Goal: Task Accomplishment & Management: Manage account settings

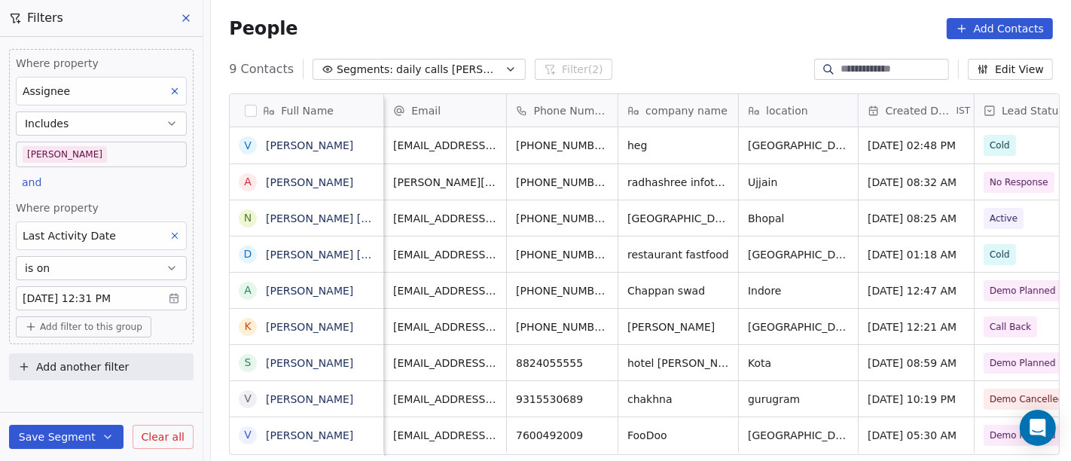
scroll to position [393, 854]
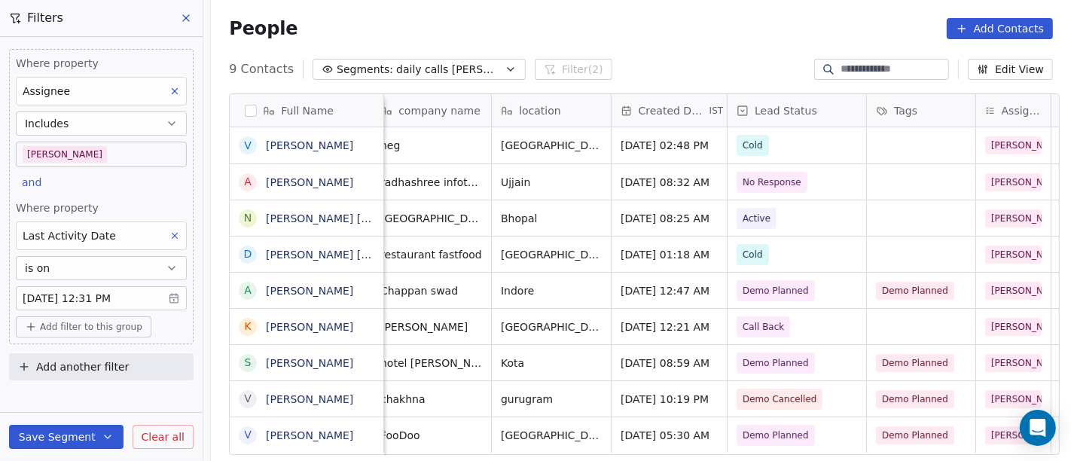
click at [127, 307] on body "On2Cook India Pvt. Ltd. Contacts People Marketing Workflows Campaigns Metrics &…" at bounding box center [535, 230] width 1071 height 461
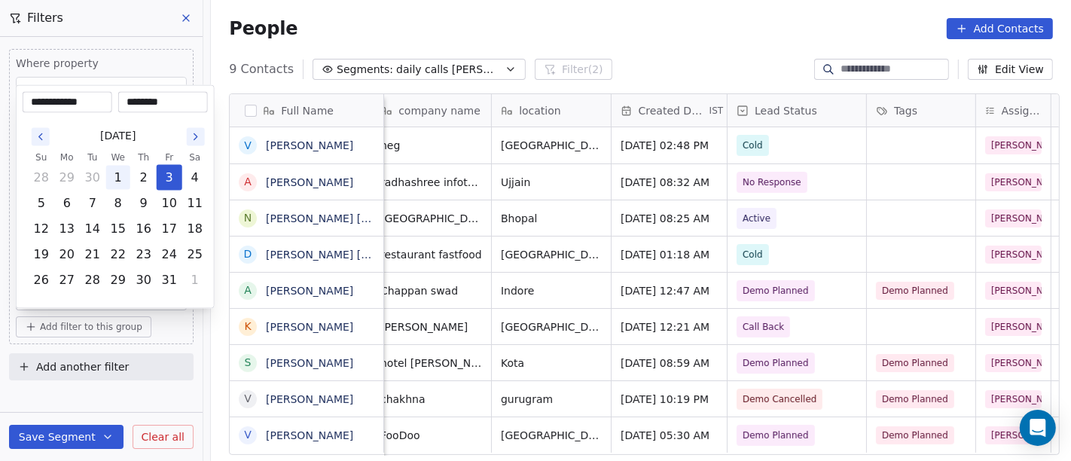
click at [124, 177] on button "1" at bounding box center [118, 178] width 24 height 24
type input "**********"
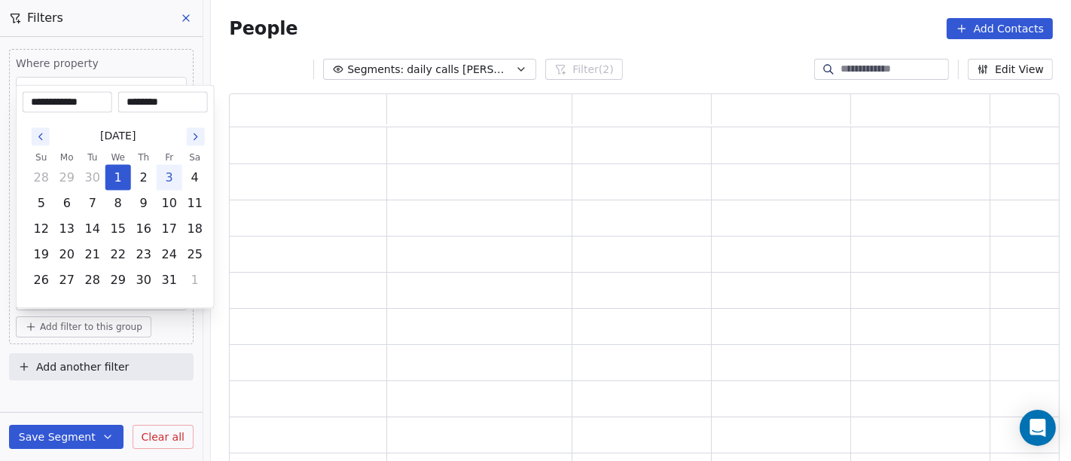
click at [652, 26] on html "**********" at bounding box center [535, 230] width 1071 height 461
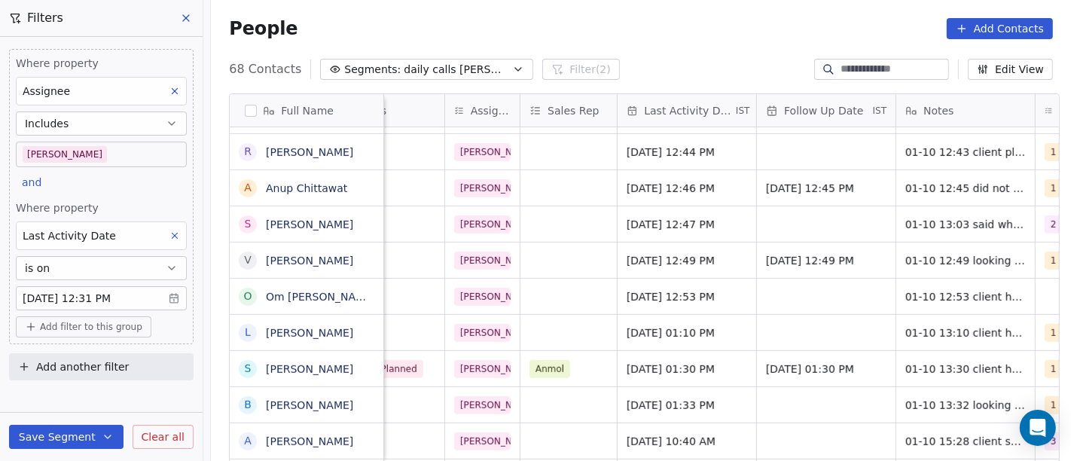
scroll to position [0, 850]
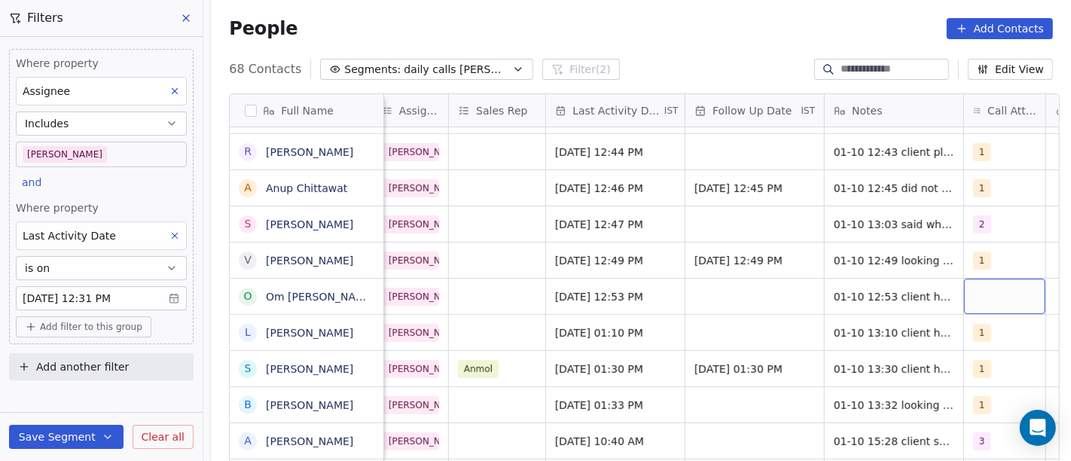
click at [967, 298] on div "grid" at bounding box center [1004, 296] width 81 height 35
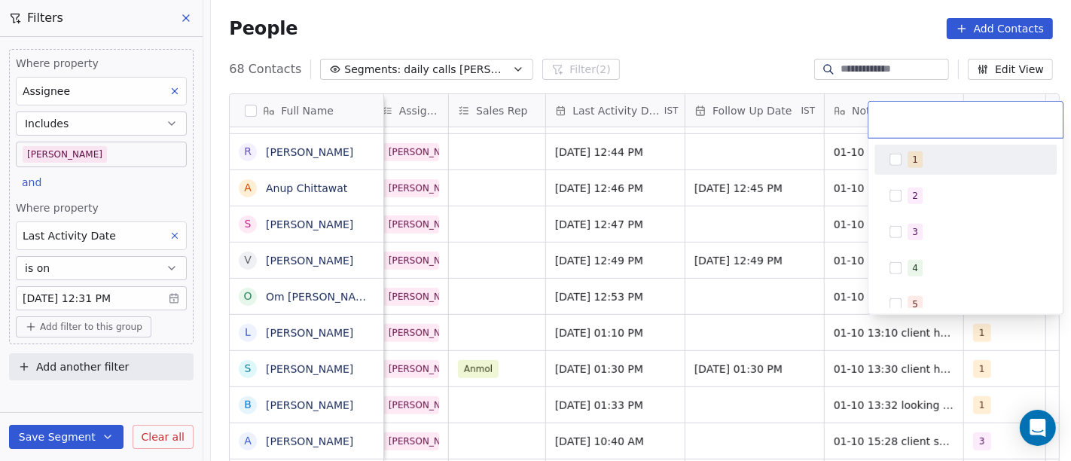
click at [921, 167] on div "1" at bounding box center [975, 159] width 134 height 17
click at [780, 302] on html "On2Cook India Pvt. Ltd. Contacts People Marketing Workflows Campaigns Metrics &…" at bounding box center [535, 230] width 1071 height 461
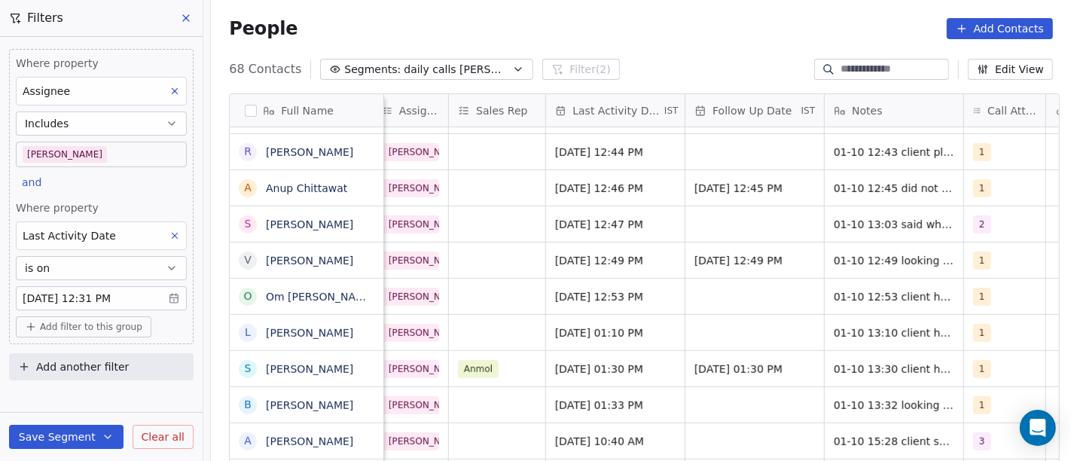
click at [92, 154] on body "On2Cook India Pvt. Ltd. Contacts People Marketing Workflows Campaigns Metrics &…" at bounding box center [535, 230] width 1071 height 461
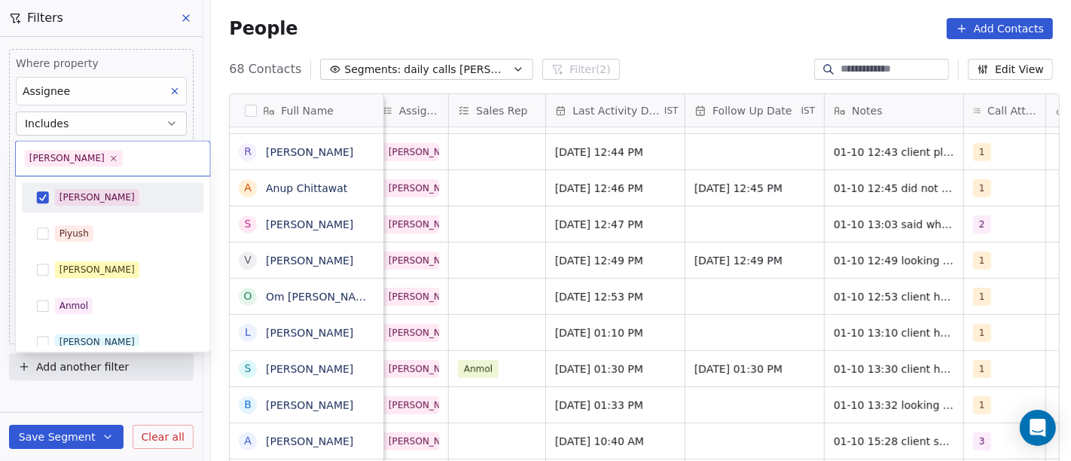
click at [68, 191] on div "[PERSON_NAME]" at bounding box center [97, 198] width 75 height 14
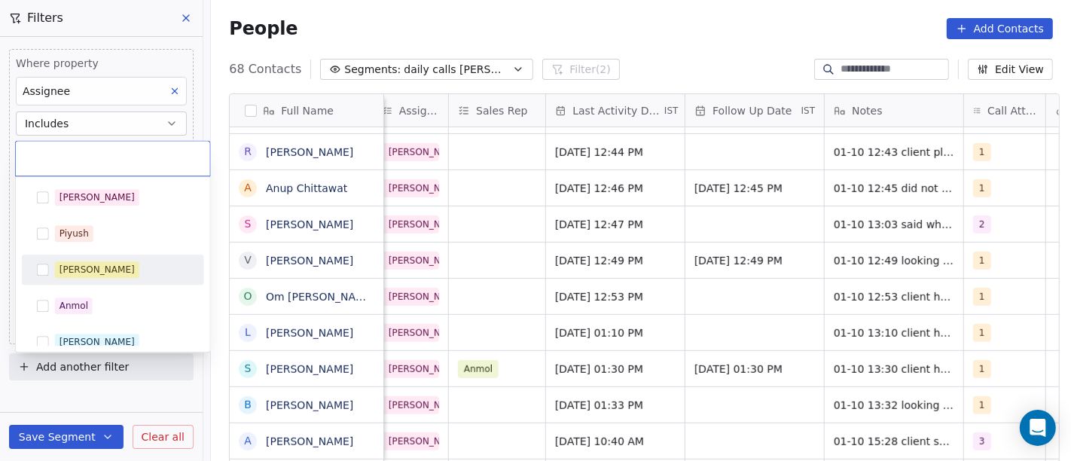
click at [72, 261] on span "[PERSON_NAME]" at bounding box center [97, 269] width 84 height 17
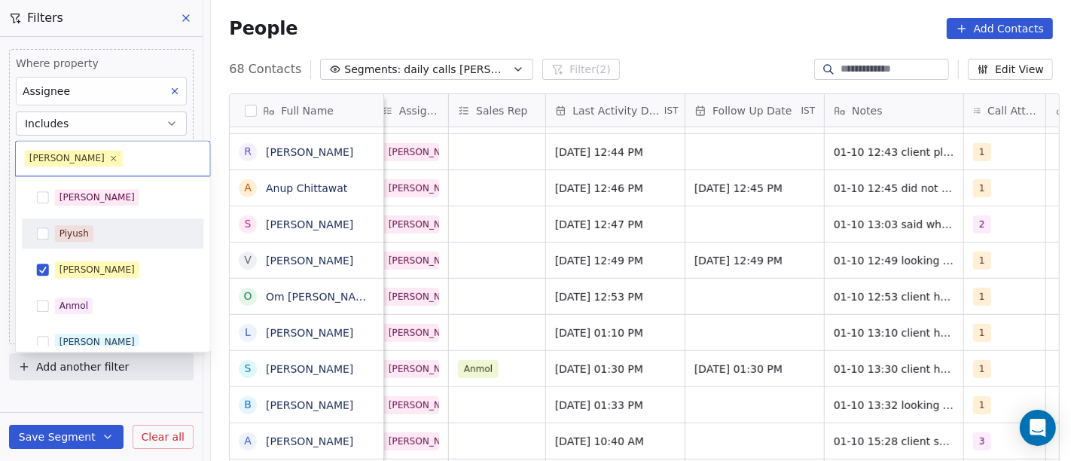
click at [549, 36] on html "On2Cook India Pvt. Ltd. Contacts People Marketing Workflows Campaigns Metrics &…" at bounding box center [535, 230] width 1071 height 461
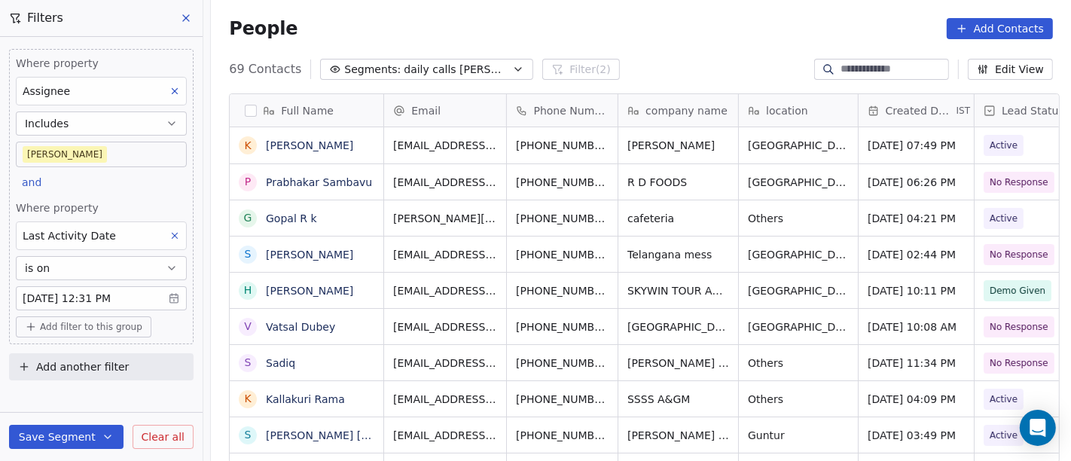
scroll to position [393, 854]
click at [71, 160] on body "On2Cook India Pvt. Ltd. Contacts People Marketing Workflows Campaigns Metrics &…" at bounding box center [535, 230] width 1071 height 461
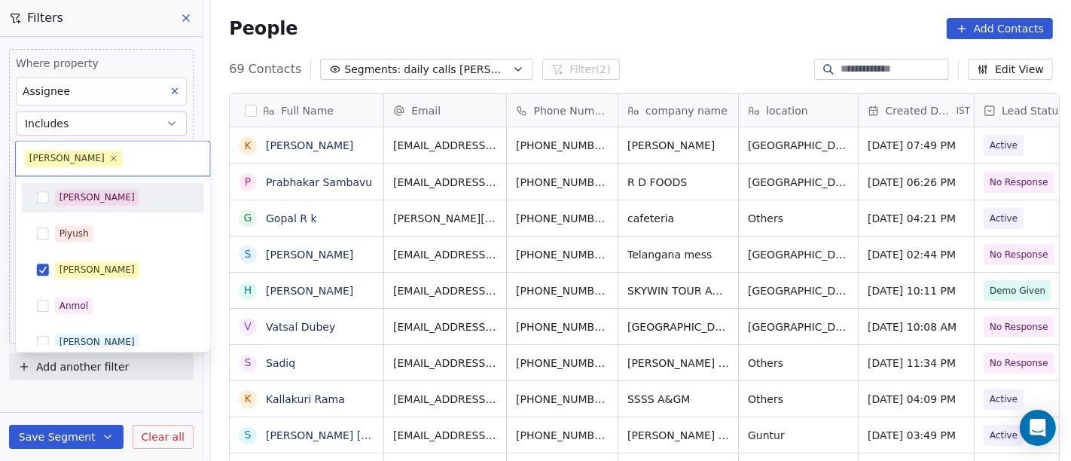
click at [501, 23] on html "On2Cook India Pvt. Ltd. Contacts People Marketing Workflows Campaigns Metrics &…" at bounding box center [535, 230] width 1071 height 461
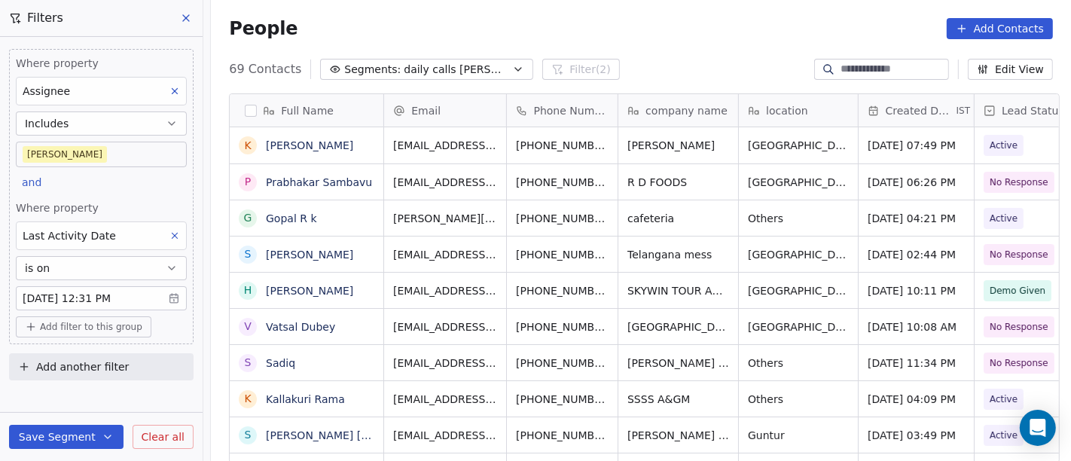
click at [92, 291] on body "On2Cook India Pvt. Ltd. Contacts People Marketing Workflows Campaigns Metrics &…" at bounding box center [535, 230] width 1071 height 461
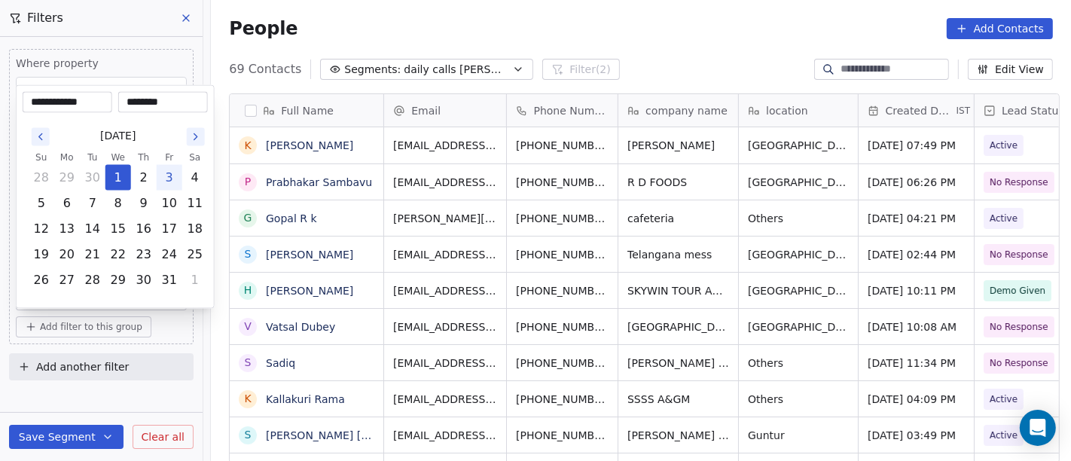
click at [172, 172] on button "3" at bounding box center [169, 178] width 24 height 24
type input "**********"
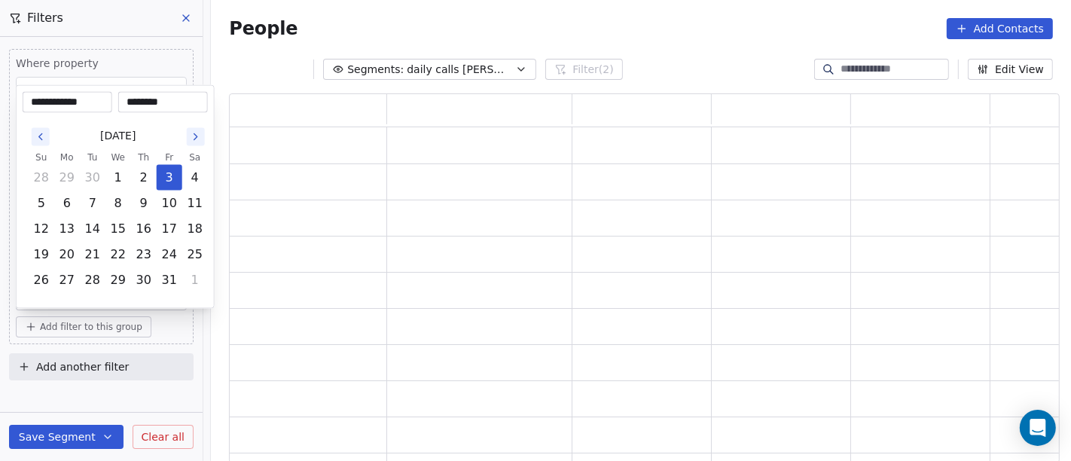
click at [536, 18] on html "**********" at bounding box center [535, 230] width 1071 height 461
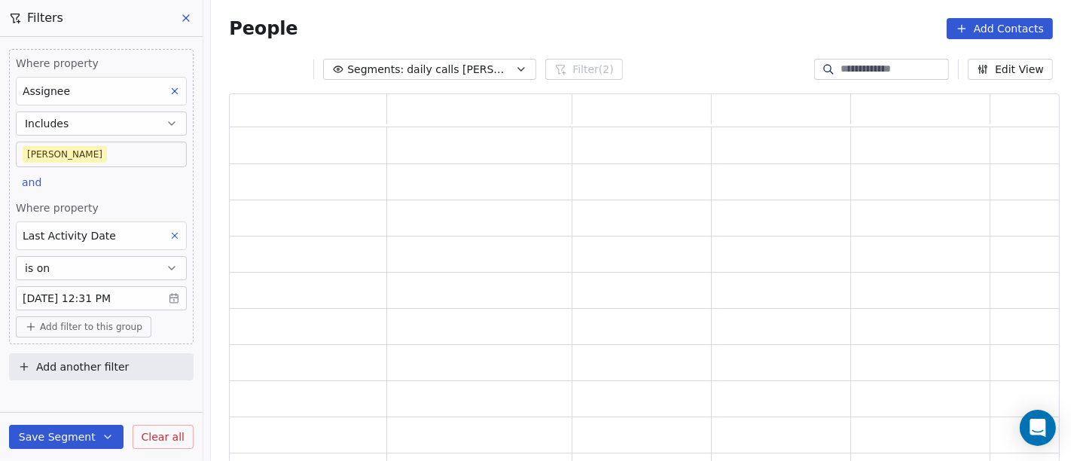
click at [89, 151] on body "On2Cook India Pvt. Ltd. Contacts People Marketing Workflows Campaigns Metrics &…" at bounding box center [535, 230] width 1071 height 461
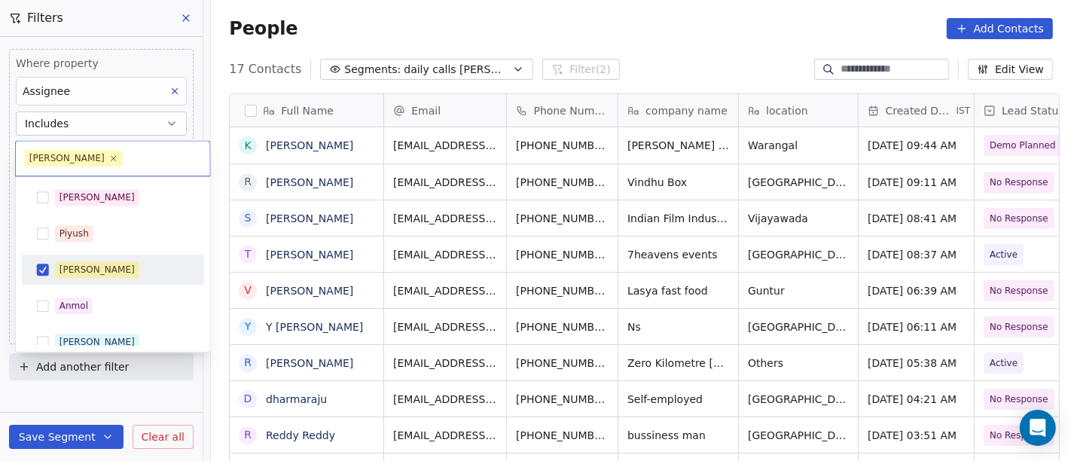
scroll to position [393, 854]
click at [530, 26] on html "On2Cook India Pvt. Ltd. Contacts People Marketing Workflows Campaigns Metrics &…" at bounding box center [535, 230] width 1071 height 461
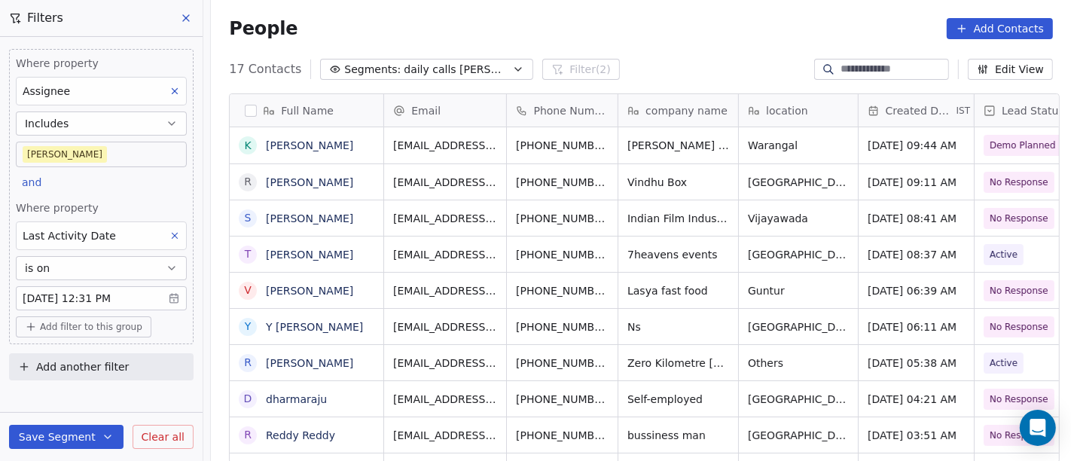
click at [76, 160] on body "On2Cook India Pvt. Ltd. Contacts People Marketing Workflows Campaigns Metrics &…" at bounding box center [535, 230] width 1071 height 461
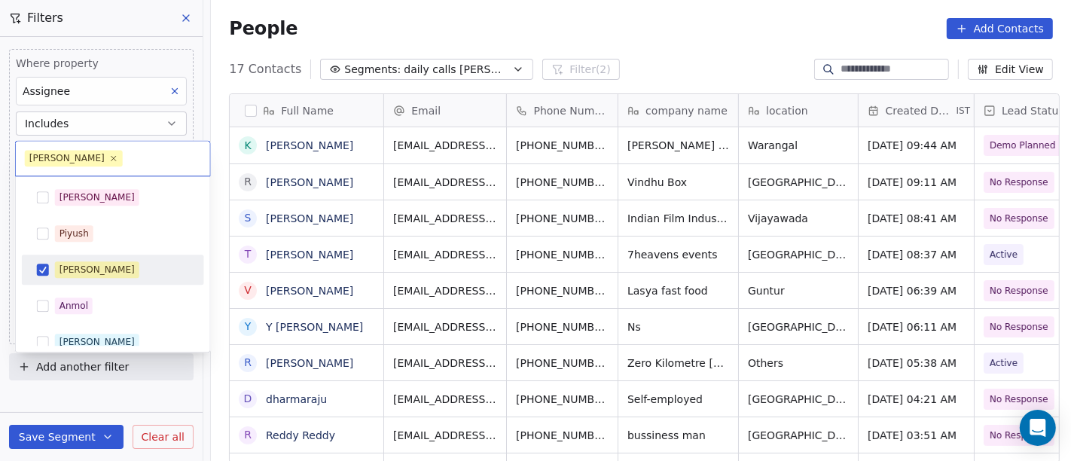
click at [90, 274] on div "[PERSON_NAME]" at bounding box center [97, 270] width 75 height 14
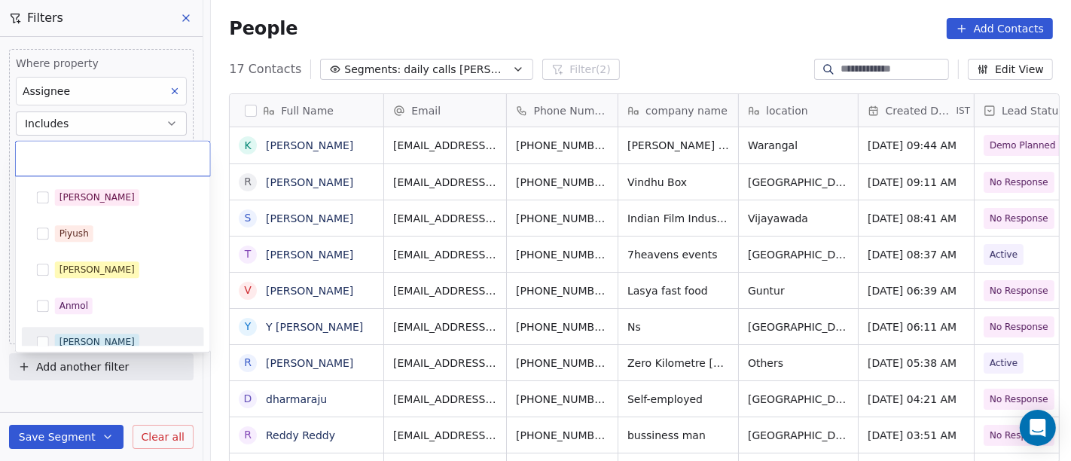
click at [88, 327] on div "[PERSON_NAME]" at bounding box center [113, 342] width 182 height 30
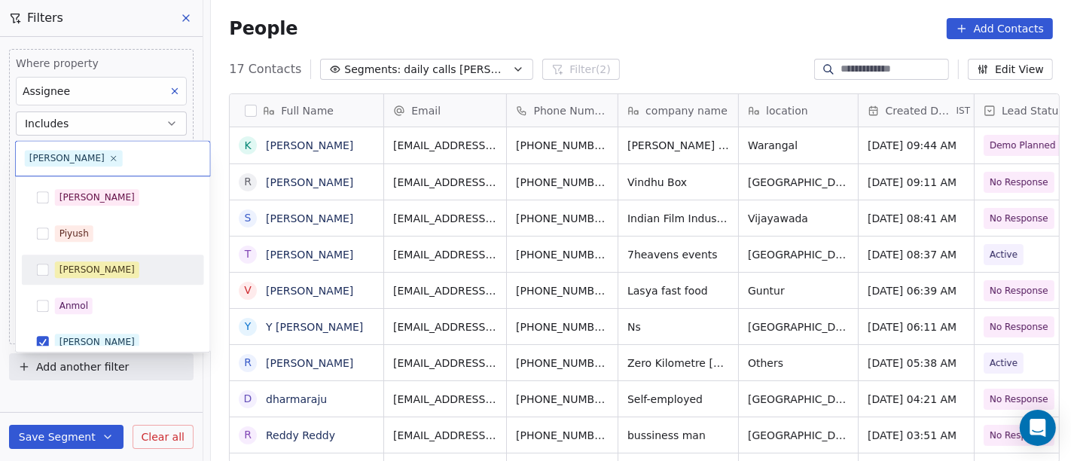
click at [598, 16] on html "On2Cook India Pvt. Ltd. Contacts People Marketing Workflows Campaigns Metrics &…" at bounding box center [535, 230] width 1071 height 461
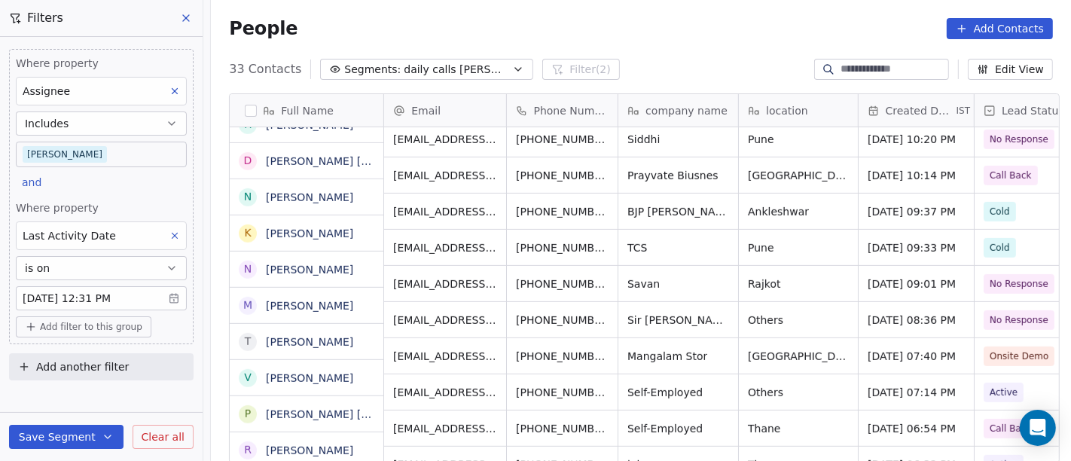
scroll to position [857, 0]
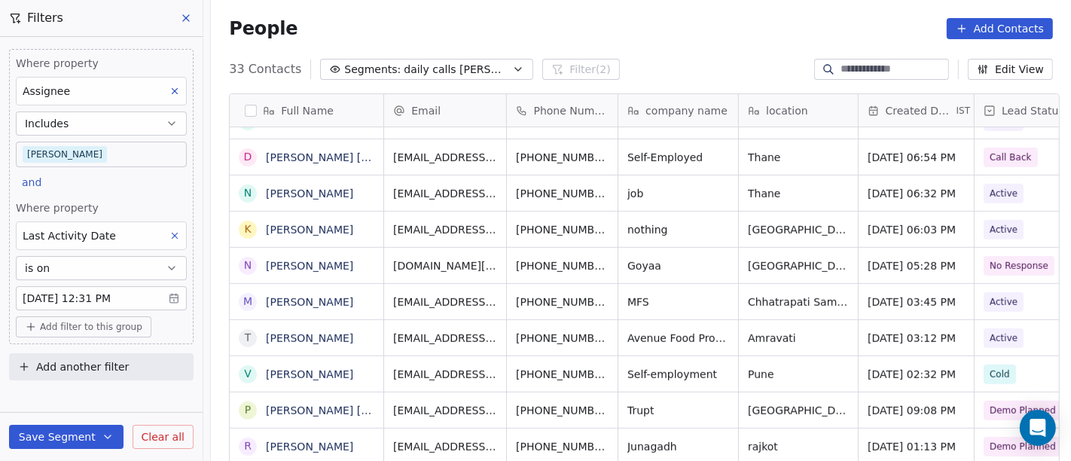
click at [69, 158] on body "On2Cook India Pvt. Ltd. Contacts People Marketing Workflows Campaigns Metrics &…" at bounding box center [535, 230] width 1071 height 461
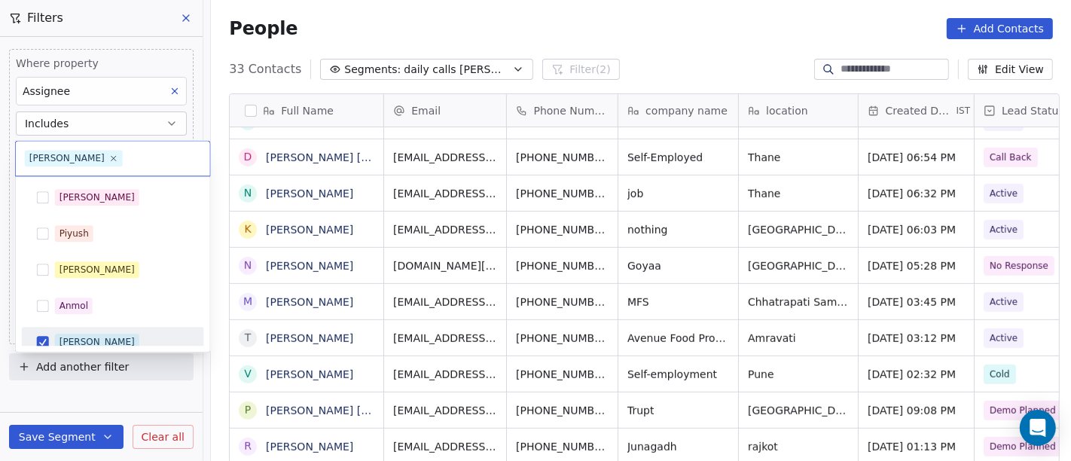
scroll to position [11, 0]
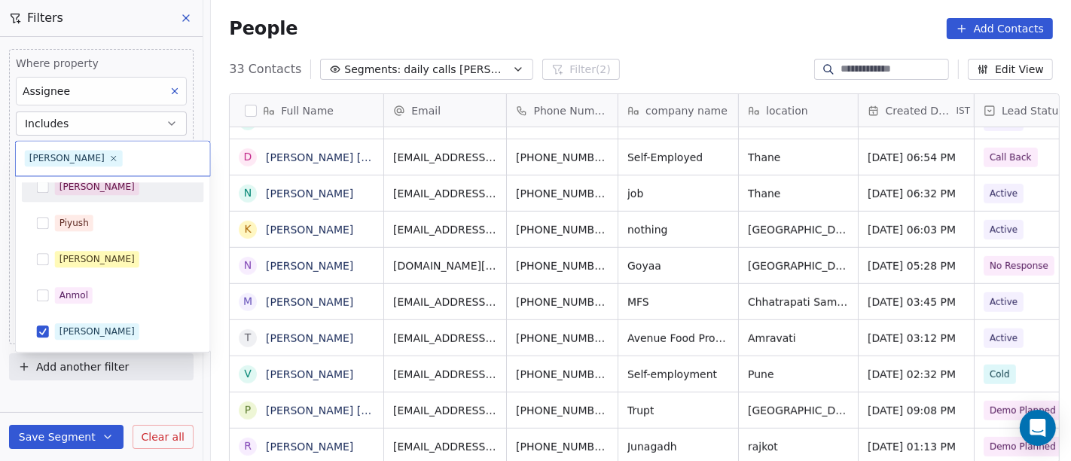
click at [79, 186] on div "[PERSON_NAME]" at bounding box center [97, 187] width 75 height 14
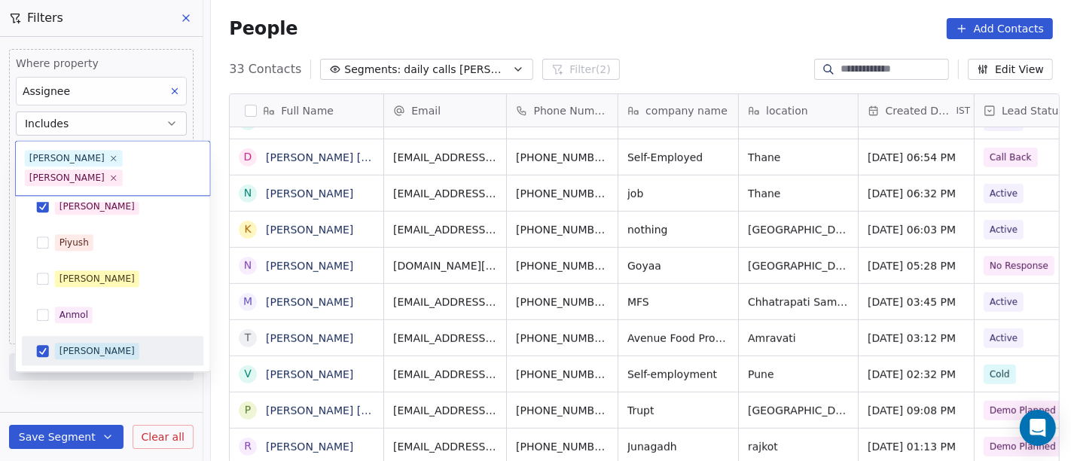
click at [94, 343] on div "[PERSON_NAME]" at bounding box center [122, 351] width 134 height 17
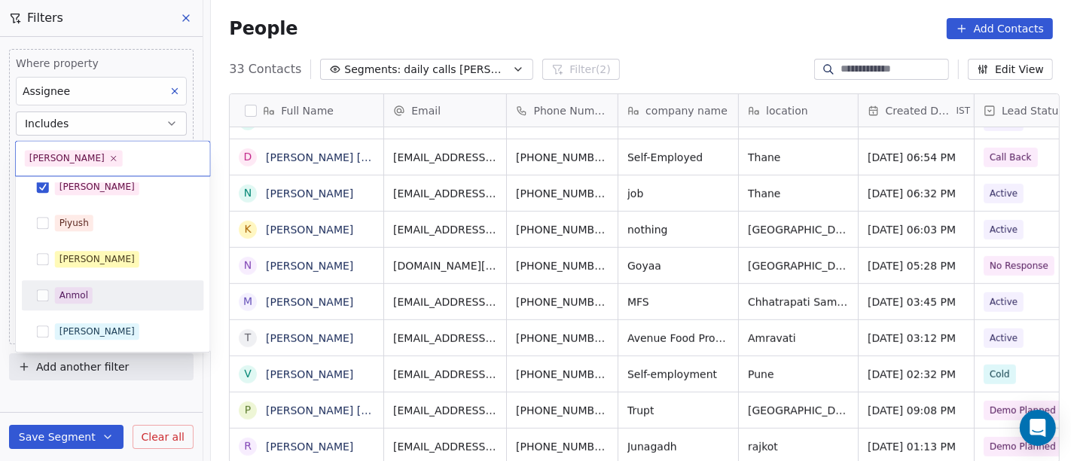
click at [689, 54] on html "On2Cook India Pvt. Ltd. Contacts People Marketing Workflows Campaigns Metrics &…" at bounding box center [535, 230] width 1071 height 461
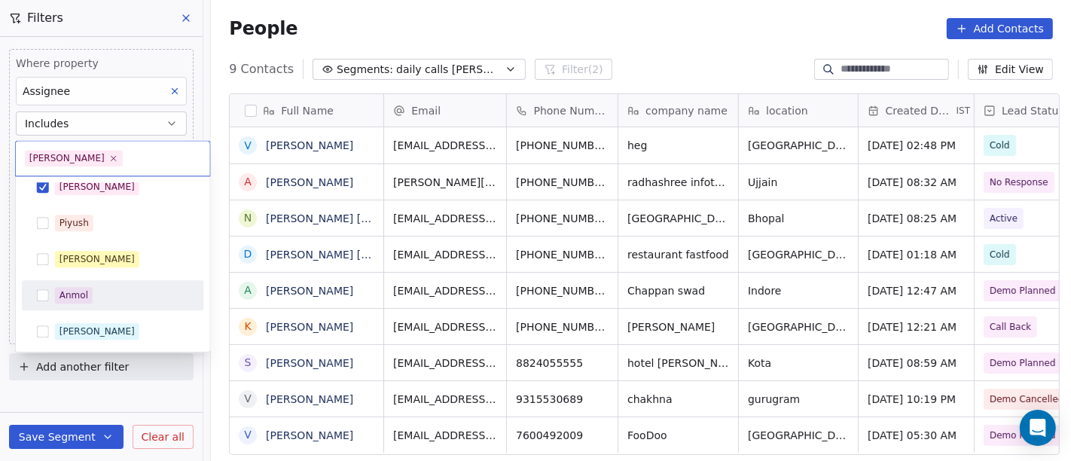
scroll to position [0, 0]
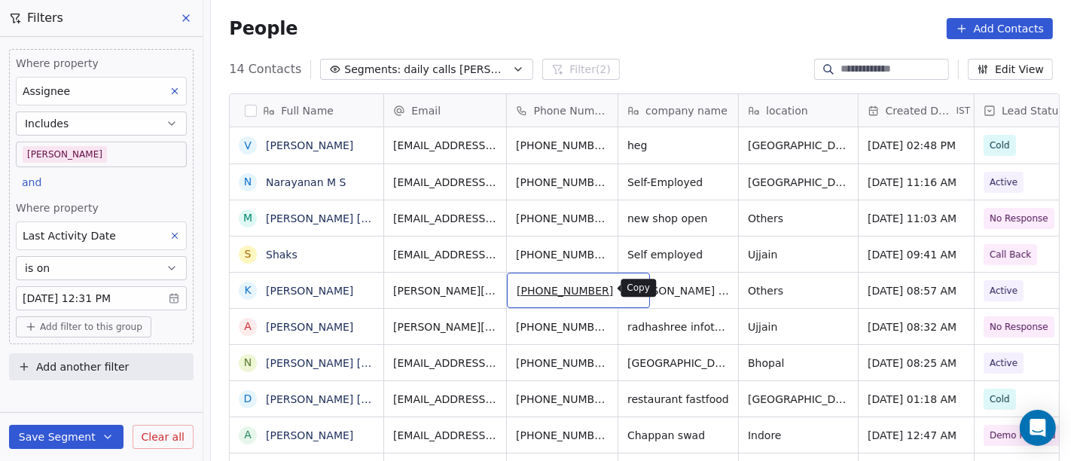
click at [625, 283] on icon "grid" at bounding box center [631, 289] width 12 height 12
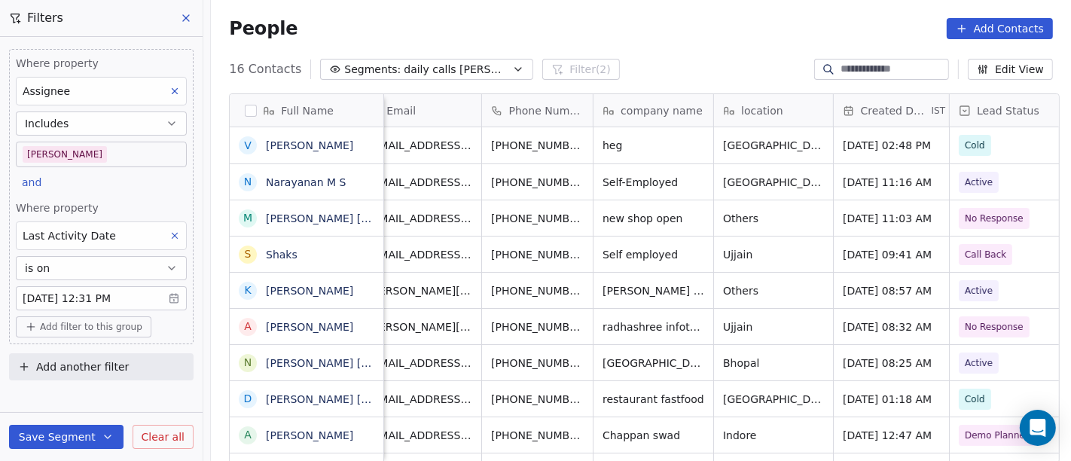
scroll to position [0, 24]
click at [626, 26] on div "People Add Contacts" at bounding box center [641, 28] width 824 height 21
click at [96, 151] on body "On2Cook India Pvt. Ltd. Contacts People Marketing Workflows Campaigns Metrics &…" at bounding box center [535, 230] width 1071 height 461
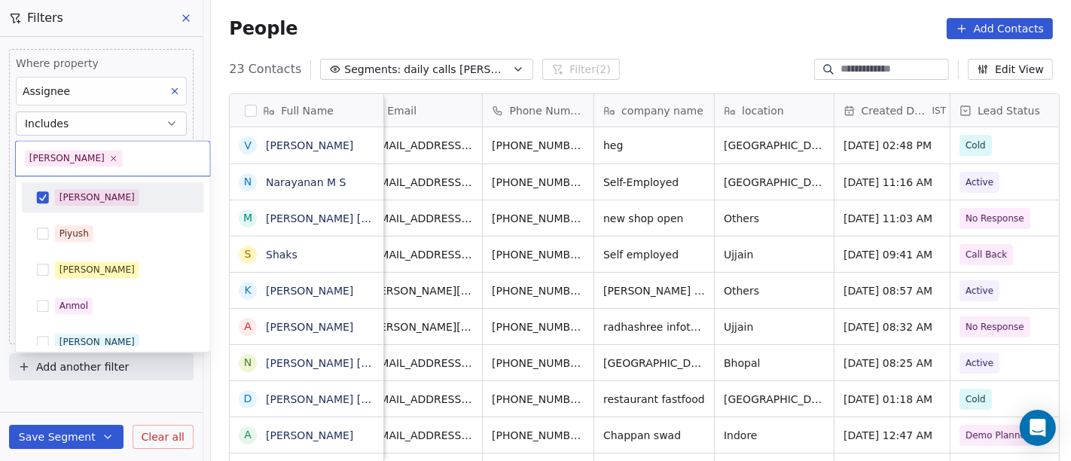
click at [140, 201] on div "[PERSON_NAME]" at bounding box center [122, 197] width 134 height 17
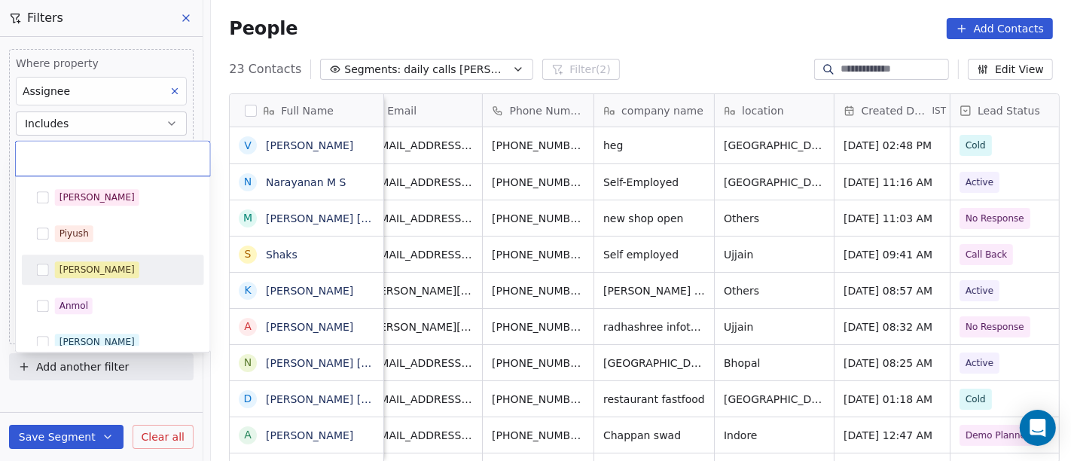
click at [116, 269] on div "[PERSON_NAME]" at bounding box center [122, 269] width 134 height 17
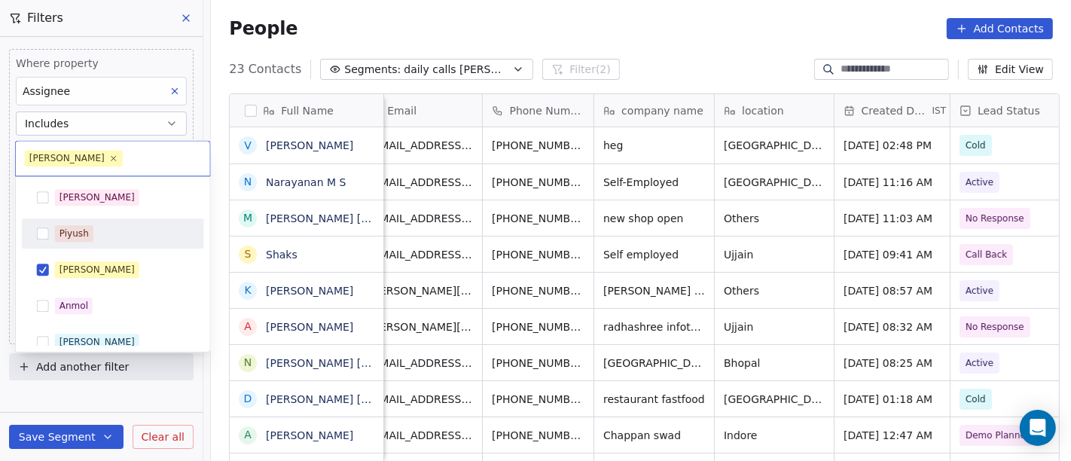
click at [571, 23] on html "On2Cook India Pvt. Ltd. Contacts People Marketing Workflows Campaigns Metrics &…" at bounding box center [535, 230] width 1071 height 461
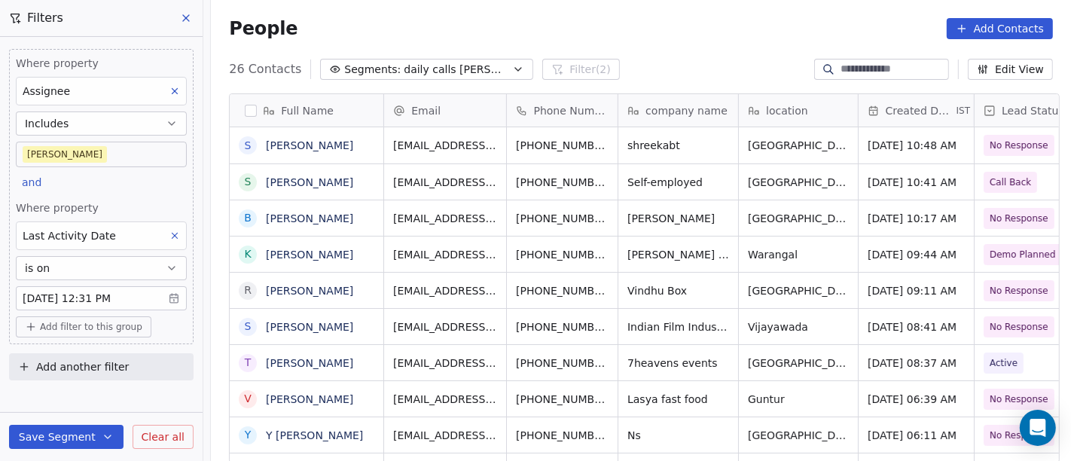
scroll to position [393, 854]
click at [102, 146] on body "On2Cook India Pvt. Ltd. Contacts People Marketing Workflows Campaigns Metrics &…" at bounding box center [535, 230] width 1071 height 461
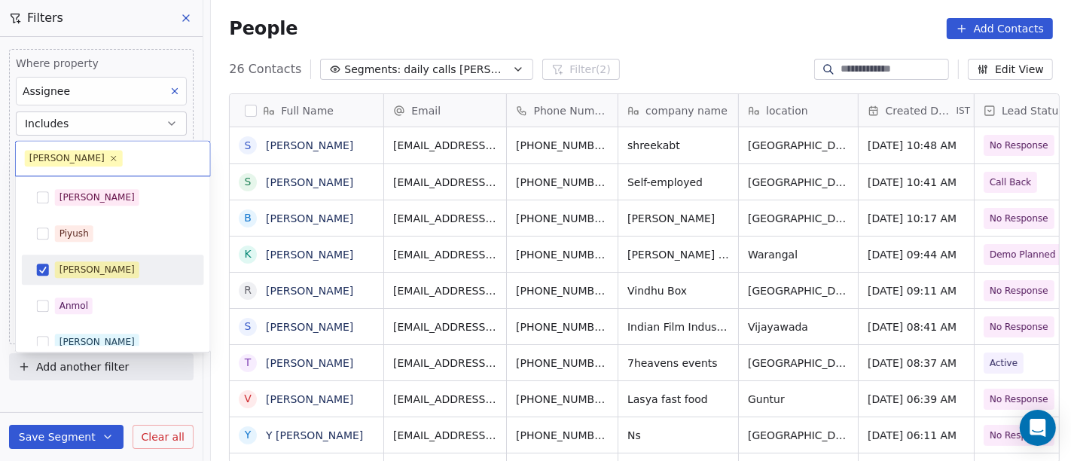
click at [90, 258] on div "[PERSON_NAME]" at bounding box center [113, 270] width 170 height 24
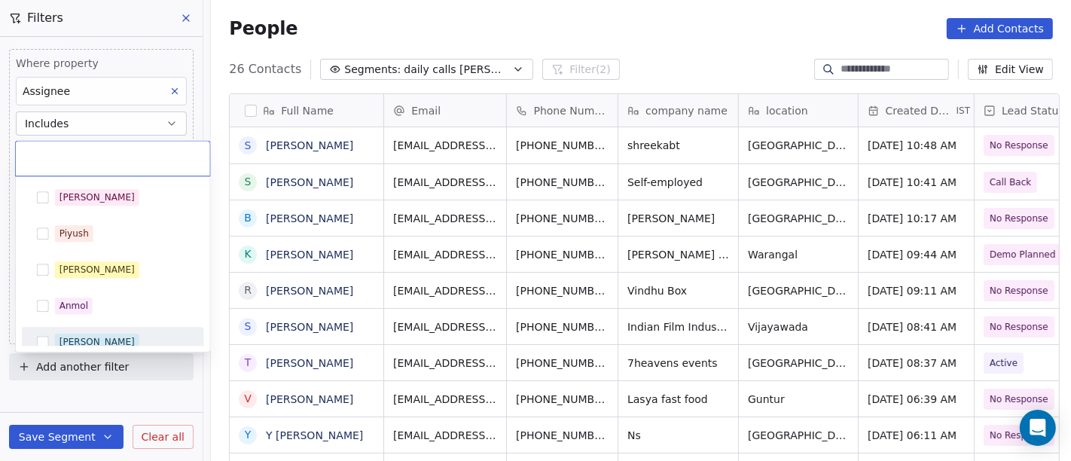
click at [101, 337] on div "[PERSON_NAME]" at bounding box center [122, 342] width 134 height 17
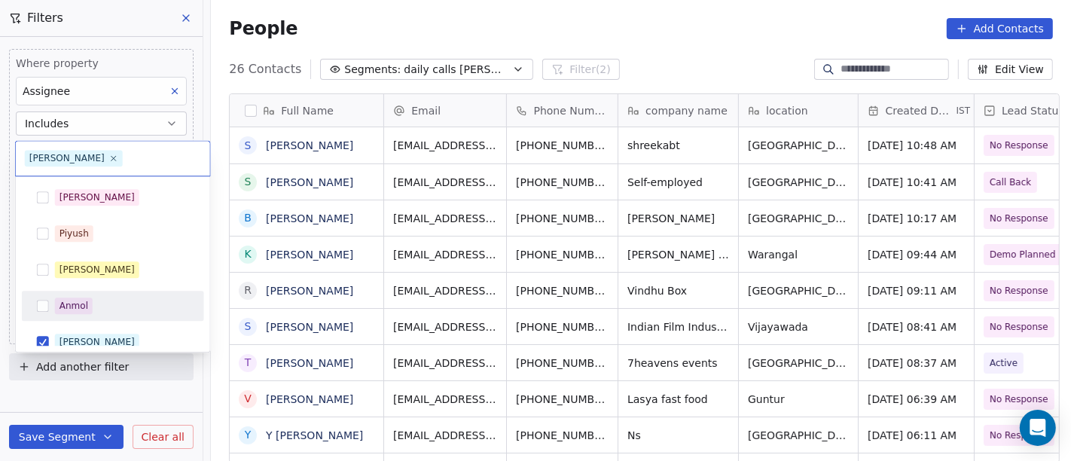
click at [479, 23] on html "On2Cook India Pvt. Ltd. Contacts People Marketing Workflows Campaigns Metrics &…" at bounding box center [535, 230] width 1071 height 461
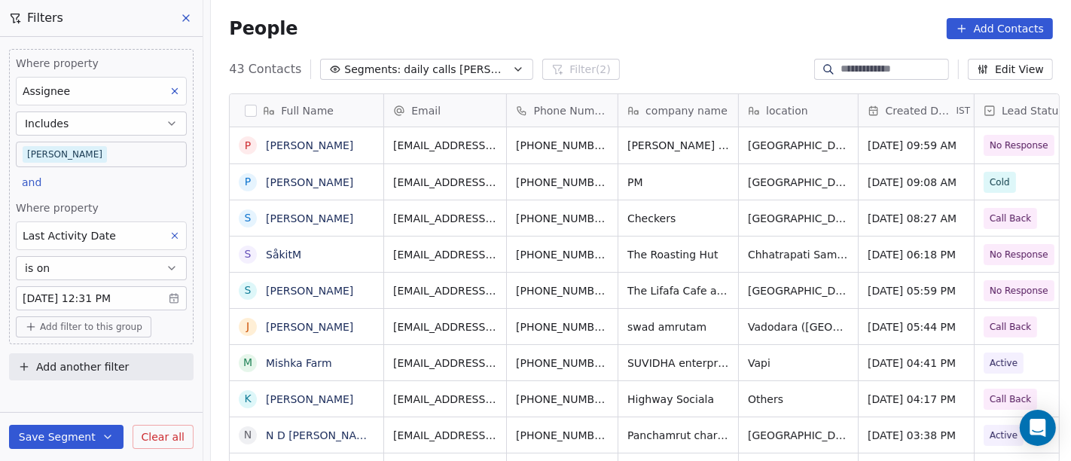
click at [114, 151] on body "On2Cook India Pvt. Ltd. Contacts People Marketing Workflows Campaigns Metrics &…" at bounding box center [535, 230] width 1071 height 461
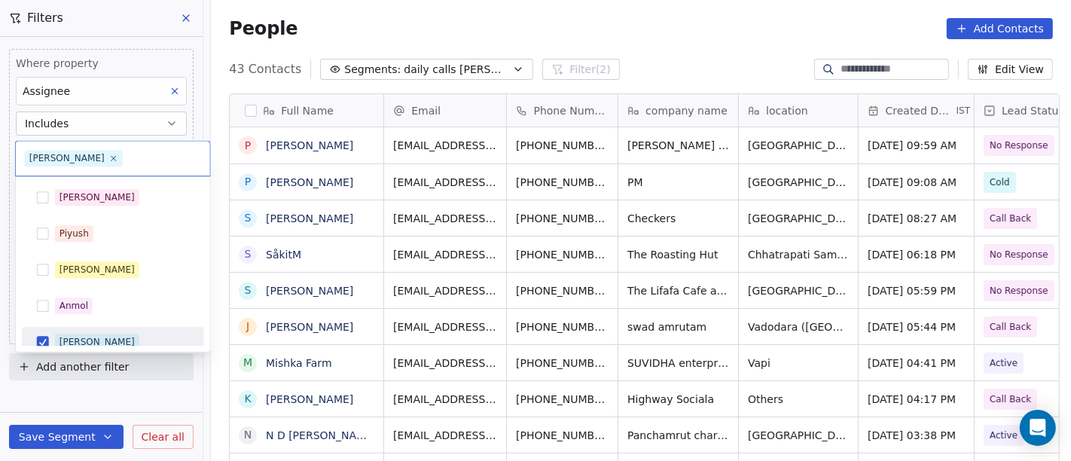
scroll to position [11, 0]
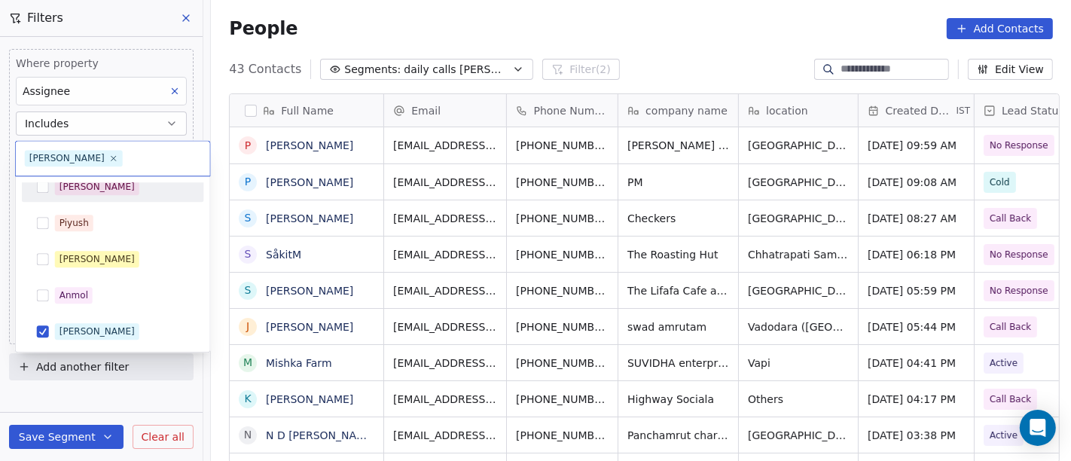
click at [121, 200] on div "[PERSON_NAME]" at bounding box center [113, 187] width 182 height 30
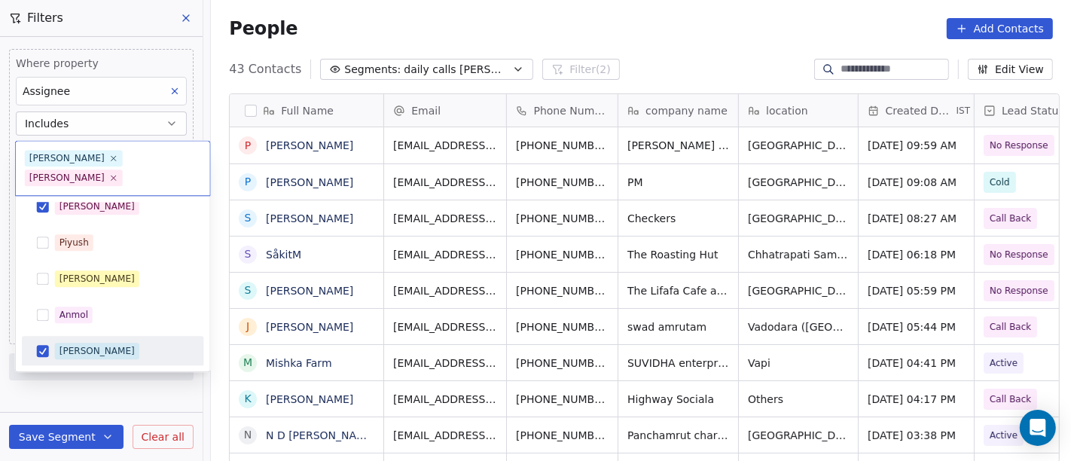
click at [115, 343] on div "[PERSON_NAME]" at bounding box center [122, 351] width 134 height 17
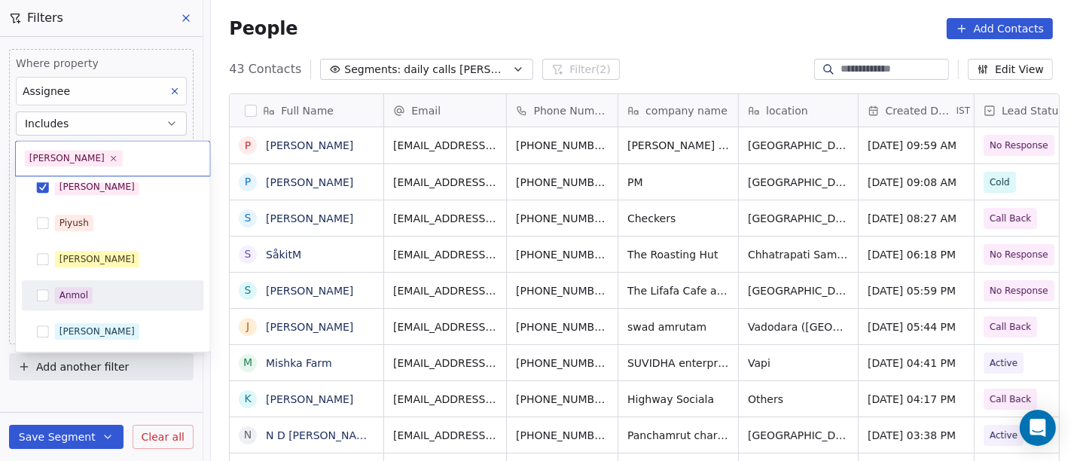
click at [670, 42] on html "On2Cook India Pvt. Ltd. Contacts People Marketing Workflows Campaigns Metrics &…" at bounding box center [535, 230] width 1071 height 461
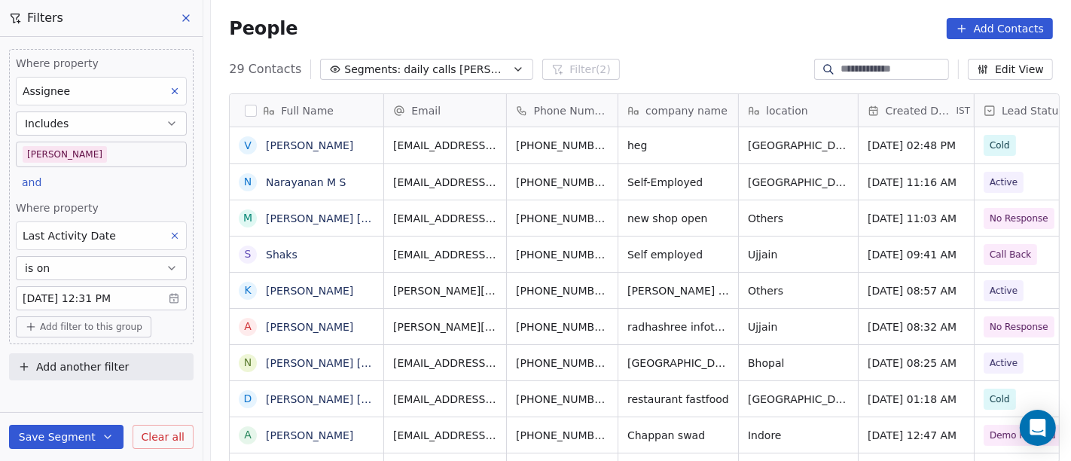
click at [122, 147] on body "On2Cook India Pvt. Ltd. Contacts People Marketing Workflows Campaigns Metrics &…" at bounding box center [535, 230] width 1071 height 461
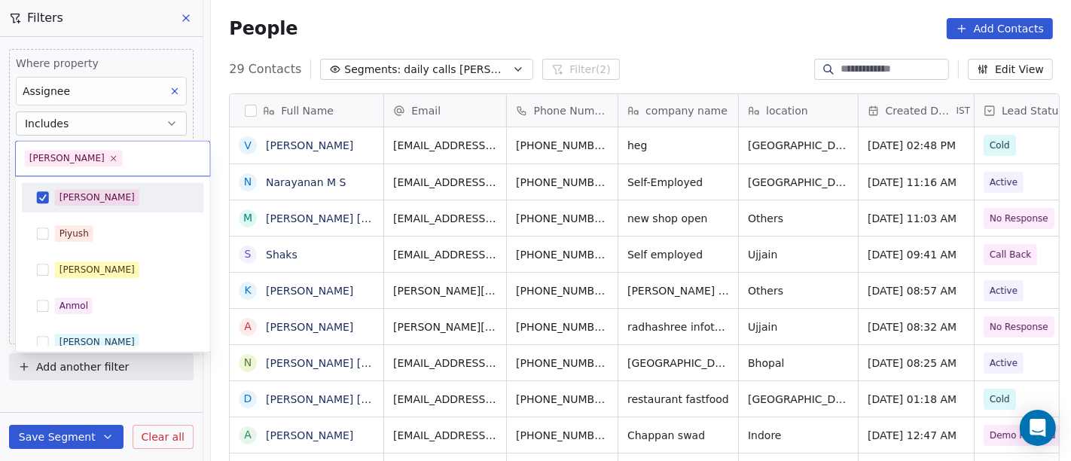
click at [114, 205] on div "[PERSON_NAME]" at bounding box center [122, 197] width 134 height 17
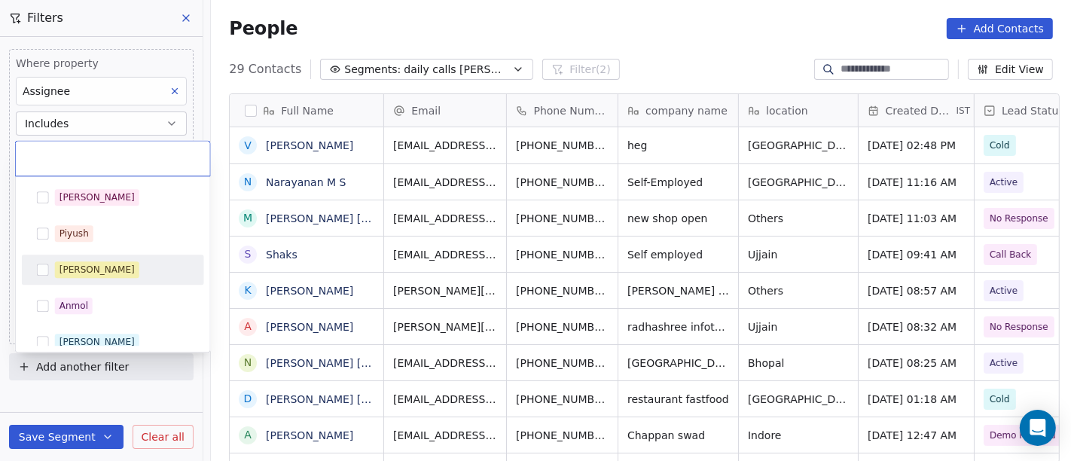
click at [98, 267] on span "[PERSON_NAME]" at bounding box center [97, 269] width 84 height 17
click at [653, 16] on html "On2Cook India Pvt. Ltd. Contacts People Marketing Workflows Campaigns Metrics &…" at bounding box center [535, 230] width 1071 height 461
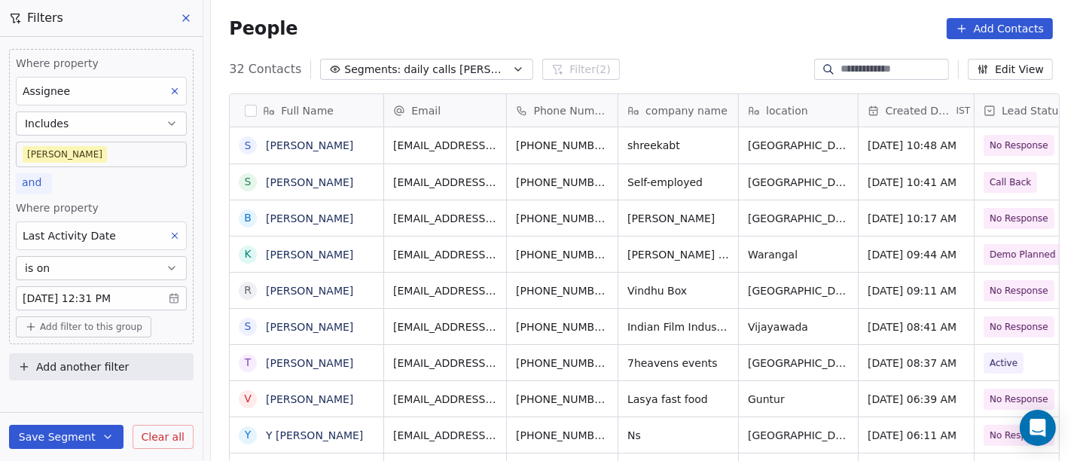
scroll to position [393, 854]
click at [70, 160] on body "On2Cook India Pvt. Ltd. Contacts People Marketing Workflows Campaigns Metrics &…" at bounding box center [535, 230] width 1071 height 461
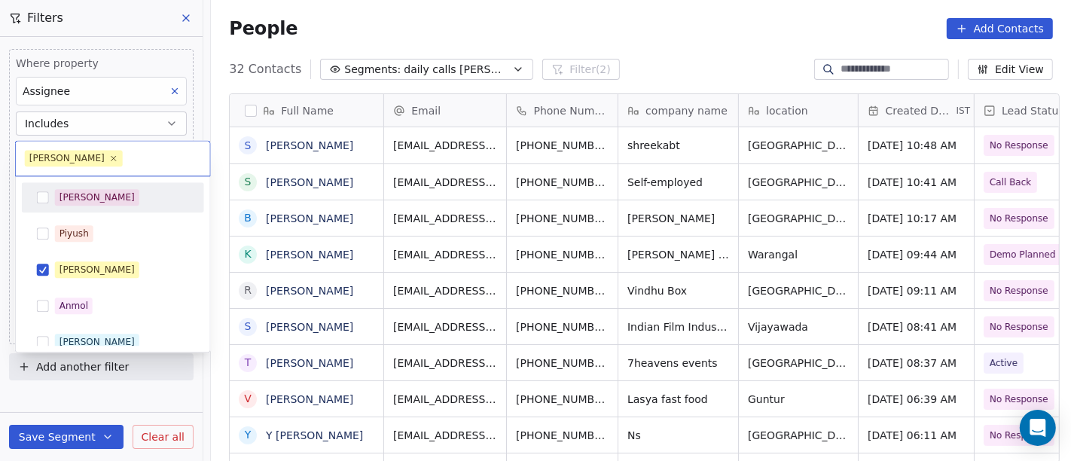
click at [92, 190] on div "[PERSON_NAME]" at bounding box center [122, 197] width 134 height 17
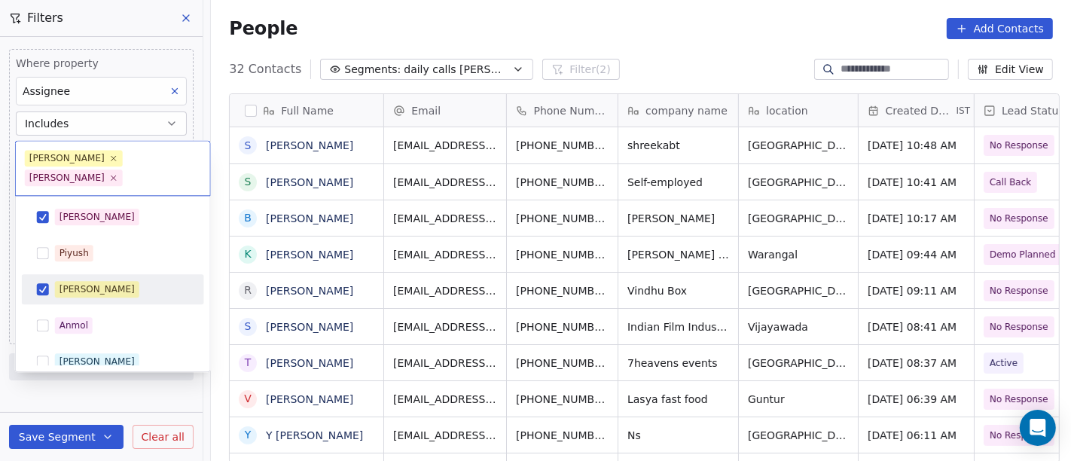
click at [124, 281] on div "[PERSON_NAME]" at bounding box center [122, 289] width 134 height 17
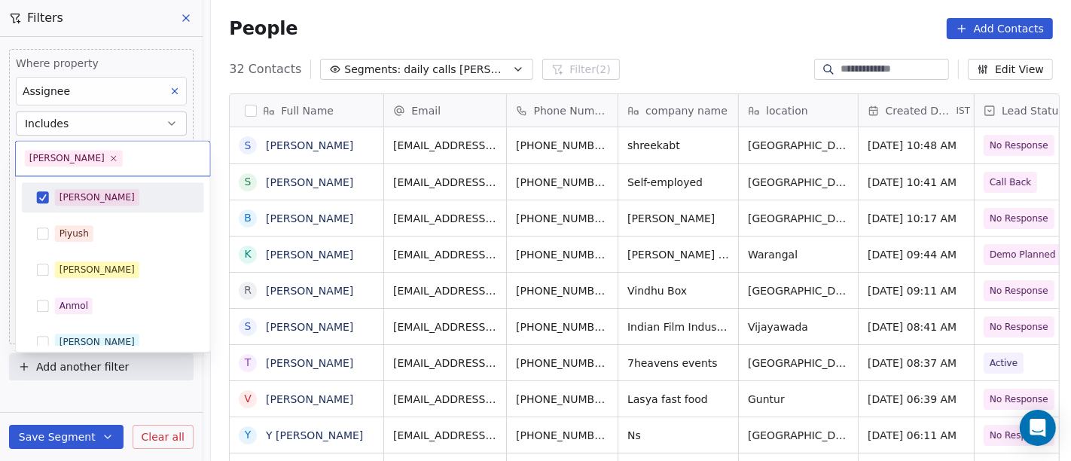
click at [128, 190] on div "[PERSON_NAME]" at bounding box center [122, 197] width 134 height 17
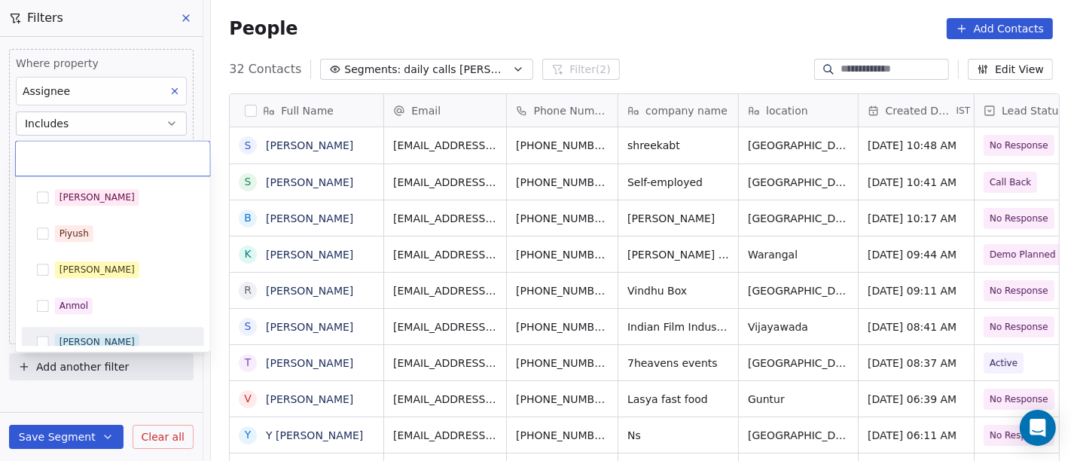
click at [112, 328] on div "[PERSON_NAME]" at bounding box center [113, 342] width 182 height 30
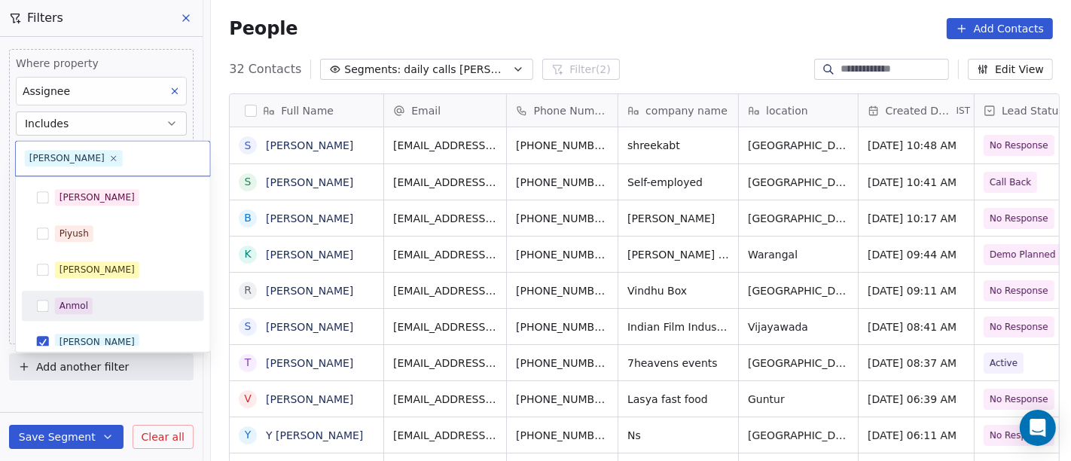
click at [633, 44] on html "On2Cook India Pvt. Ltd. Contacts People Marketing Workflows Campaigns Metrics &…" at bounding box center [535, 230] width 1071 height 461
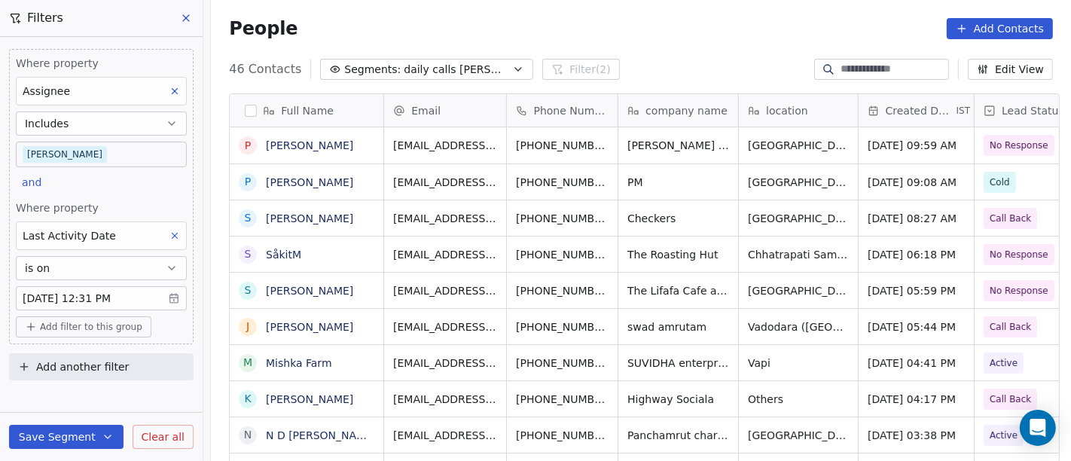
click at [63, 151] on body "On2Cook India Pvt. Ltd. Contacts People Marketing Workflows Campaigns Metrics &…" at bounding box center [535, 230] width 1071 height 461
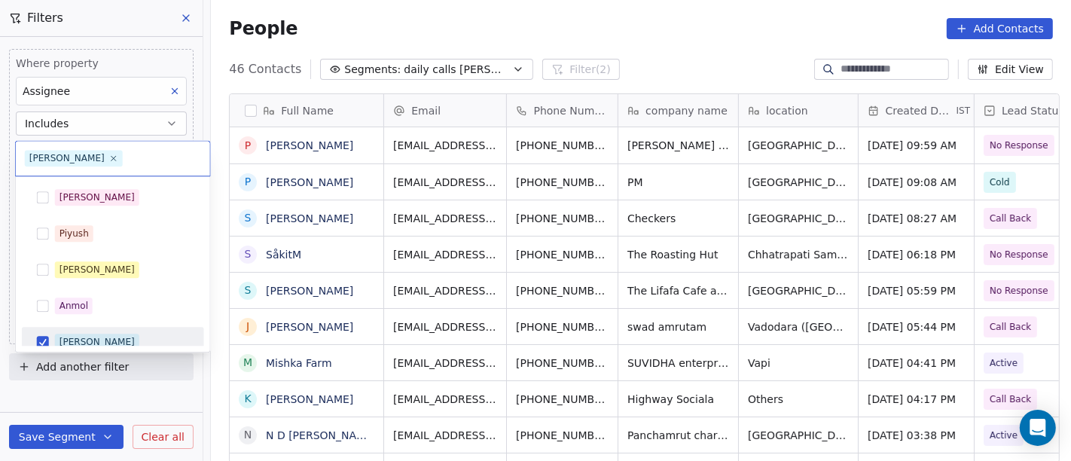
scroll to position [11, 0]
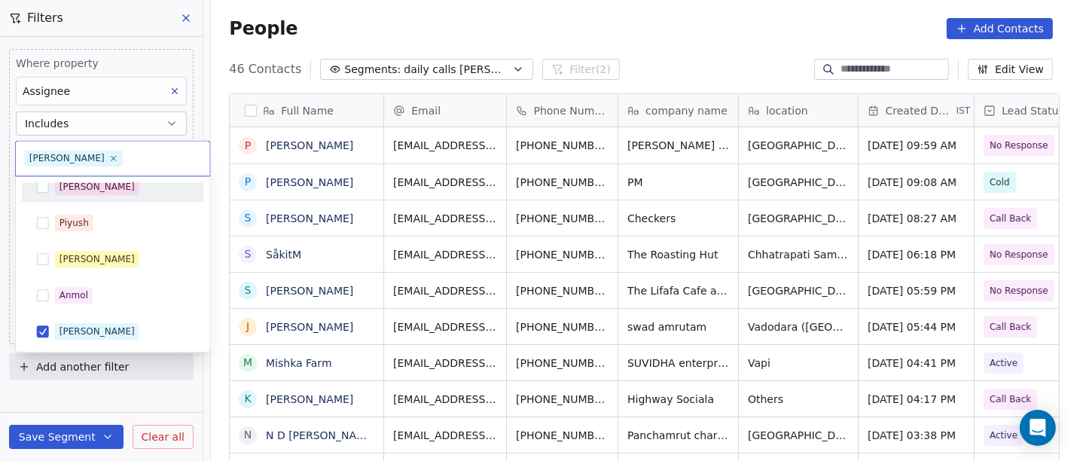
click at [99, 197] on div "[PERSON_NAME]" at bounding box center [113, 187] width 170 height 24
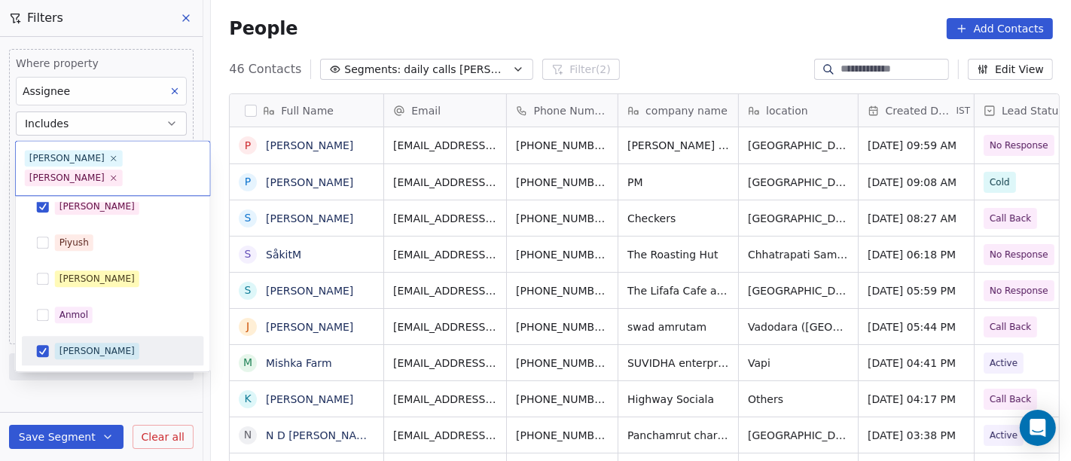
click at [107, 339] on div "[PERSON_NAME]" at bounding box center [113, 351] width 170 height 24
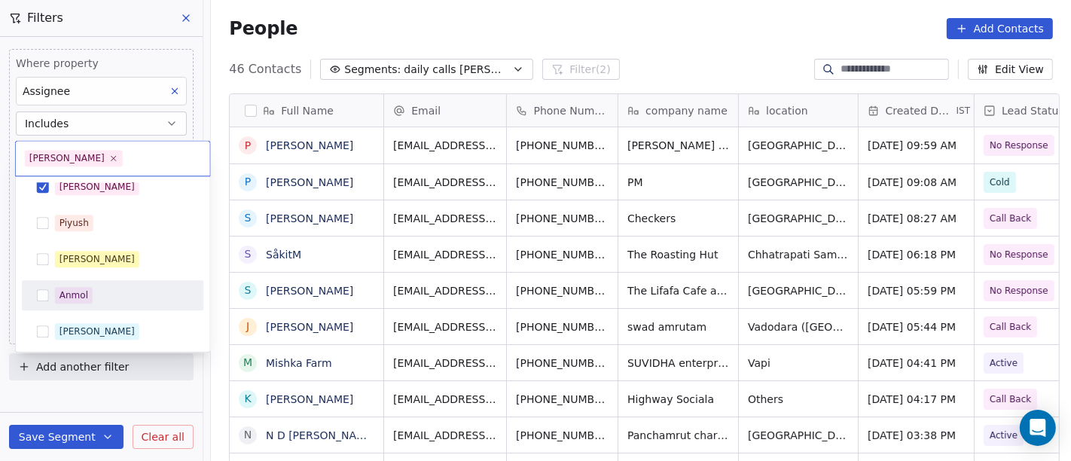
click at [671, 22] on html "On2Cook India Pvt. Ltd. Contacts People Marketing Workflows Campaigns Metrics &…" at bounding box center [535, 230] width 1071 height 461
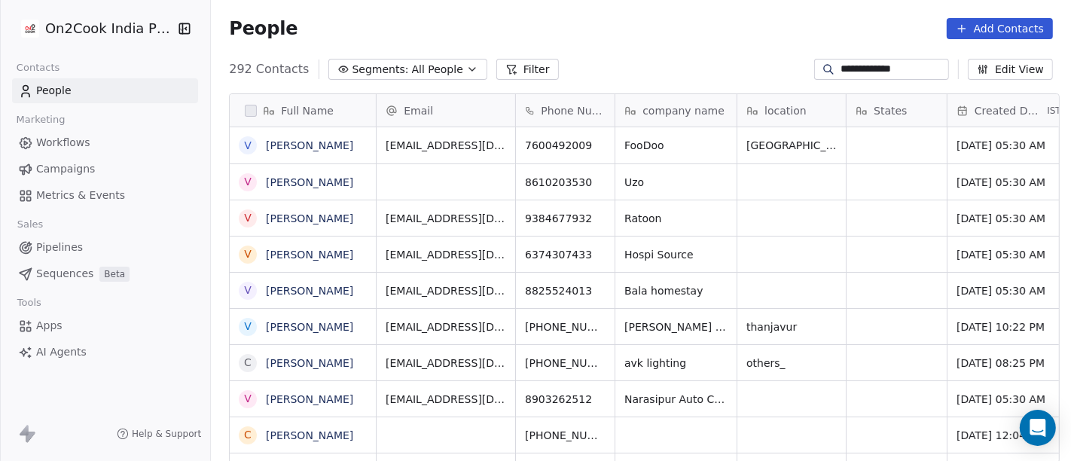
click at [860, 78] on div "**********" at bounding box center [881, 69] width 135 height 21
click at [859, 75] on input "**********" at bounding box center [893, 69] width 105 height 15
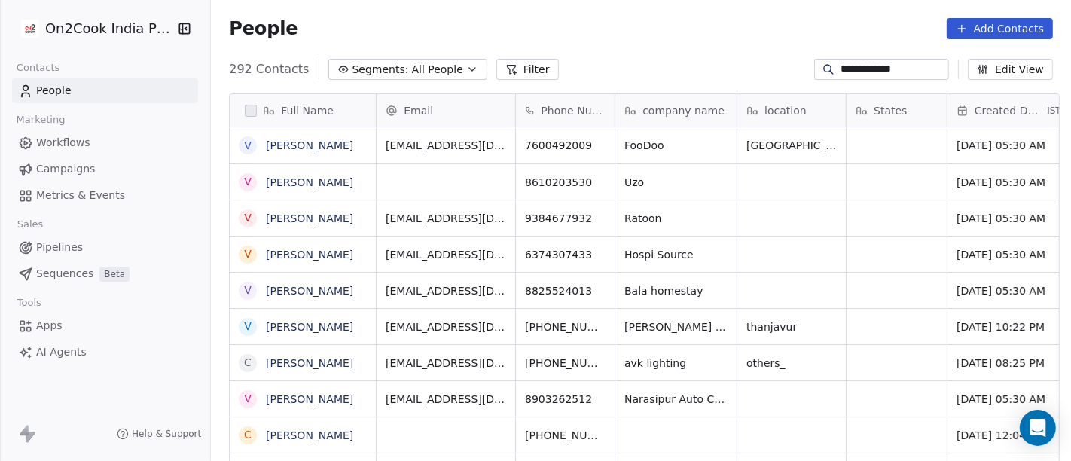
paste input
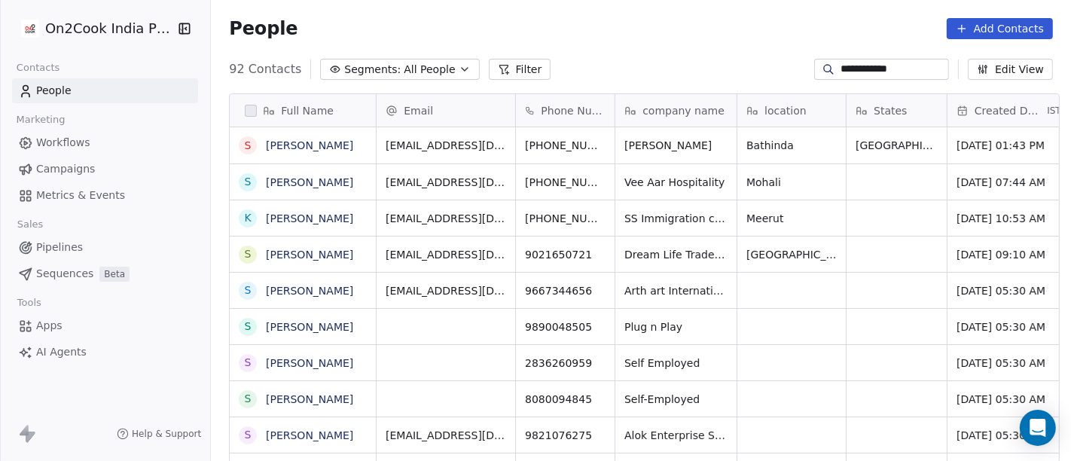
click at [848, 68] on input "**********" at bounding box center [893, 69] width 105 height 15
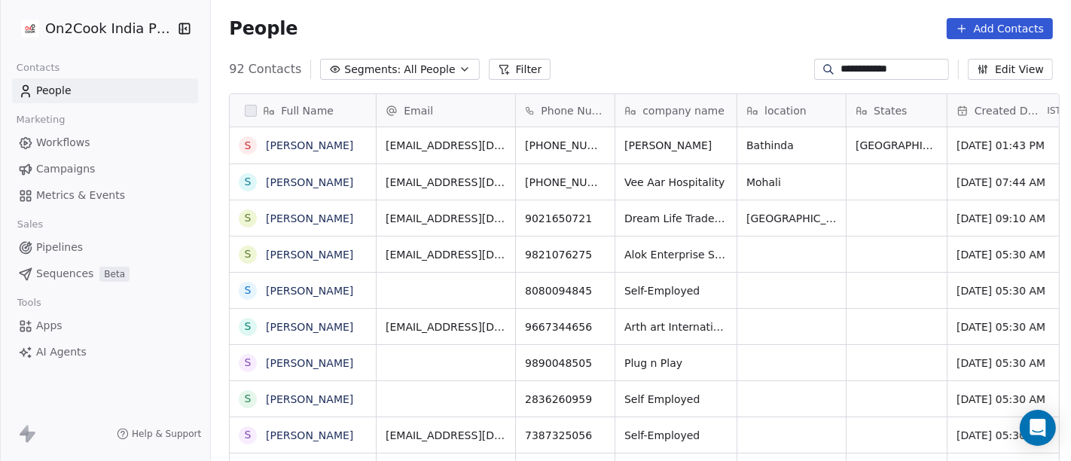
paste input
click at [848, 68] on input "**********" at bounding box center [893, 69] width 105 height 15
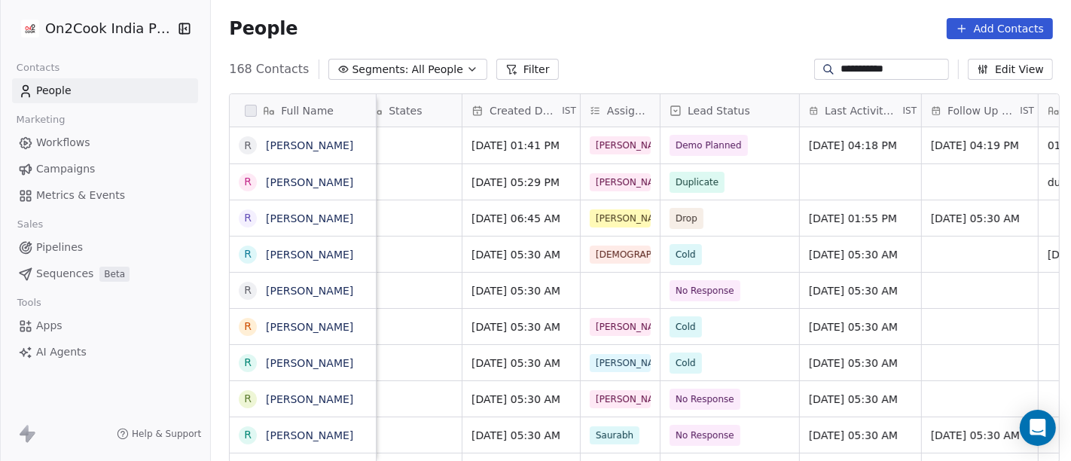
scroll to position [0, 487]
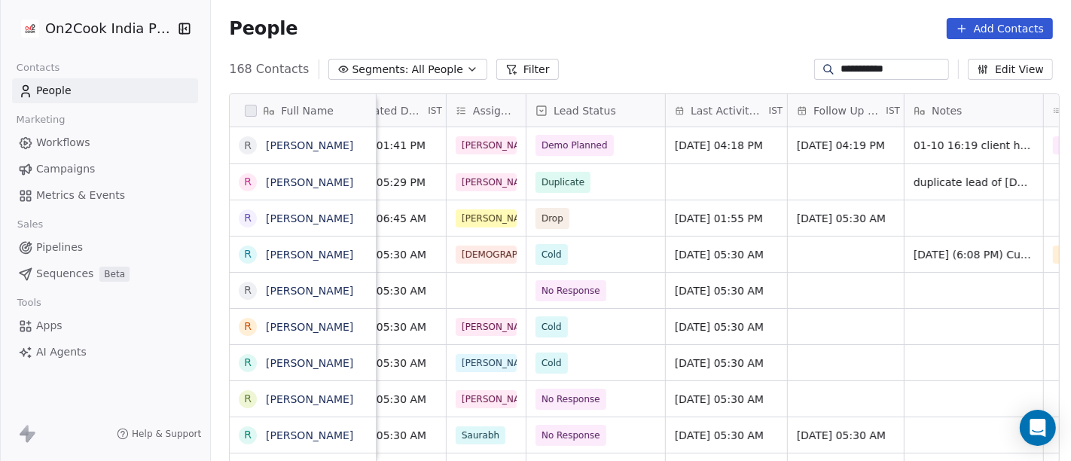
type input "**********"
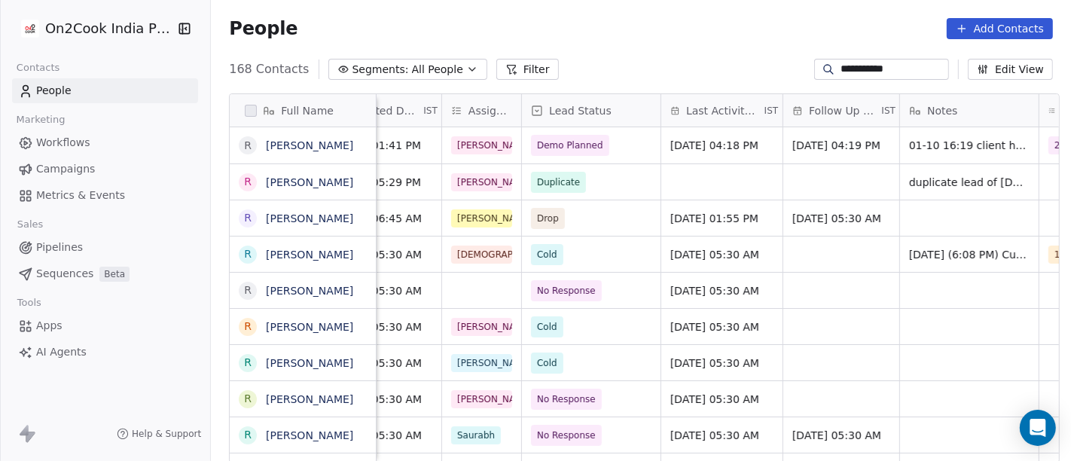
scroll to position [0, 624]
click at [717, 150] on span "[DATE] 04:18 PM" at bounding box center [715, 145] width 88 height 15
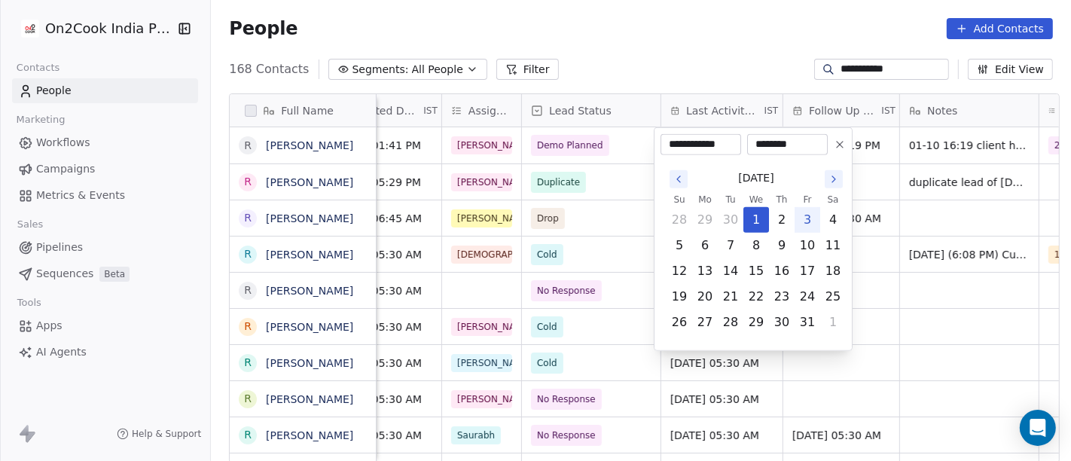
click at [811, 218] on button "3" at bounding box center [808, 220] width 24 height 24
type input "**********"
click at [689, 60] on html "**********" at bounding box center [535, 230] width 1071 height 461
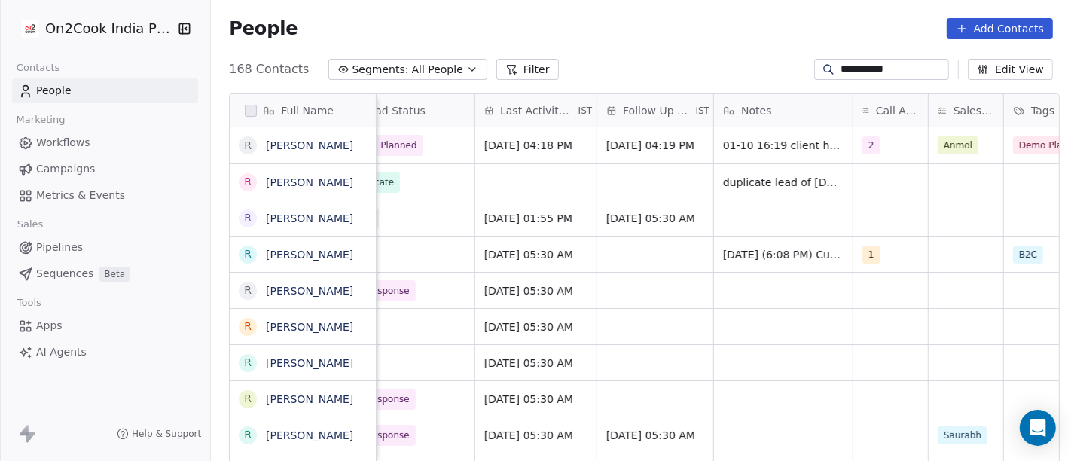
scroll to position [0, 814]
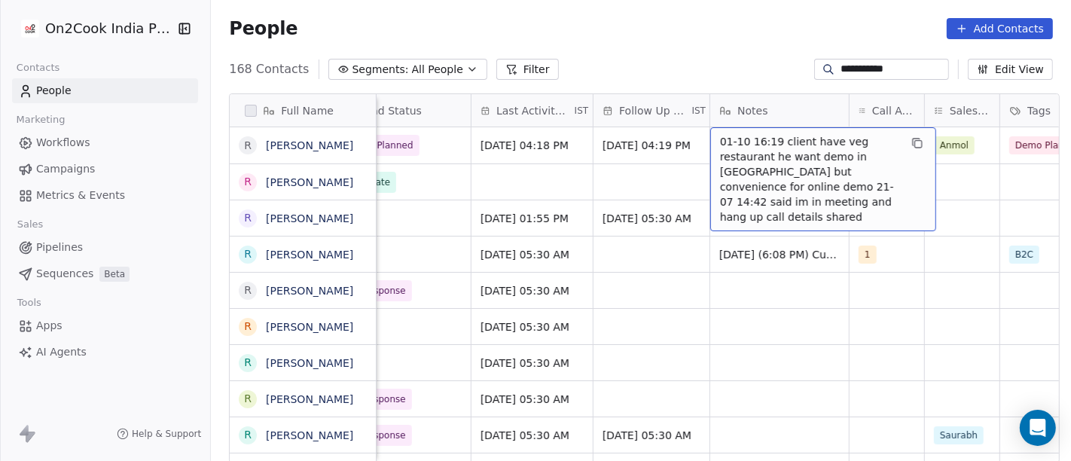
click at [807, 149] on span "01-10 16:19 client have veg restaurant he want demo in [GEOGRAPHIC_DATA] but co…" at bounding box center [809, 179] width 179 height 90
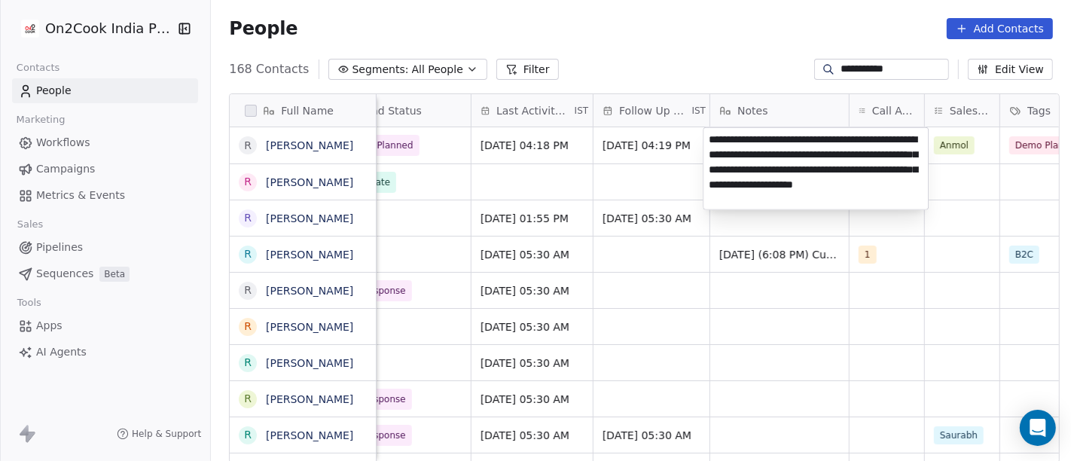
type textarea "**********"
click at [790, 322] on html "**********" at bounding box center [535, 230] width 1071 height 461
